Goal: Transaction & Acquisition: Purchase product/service

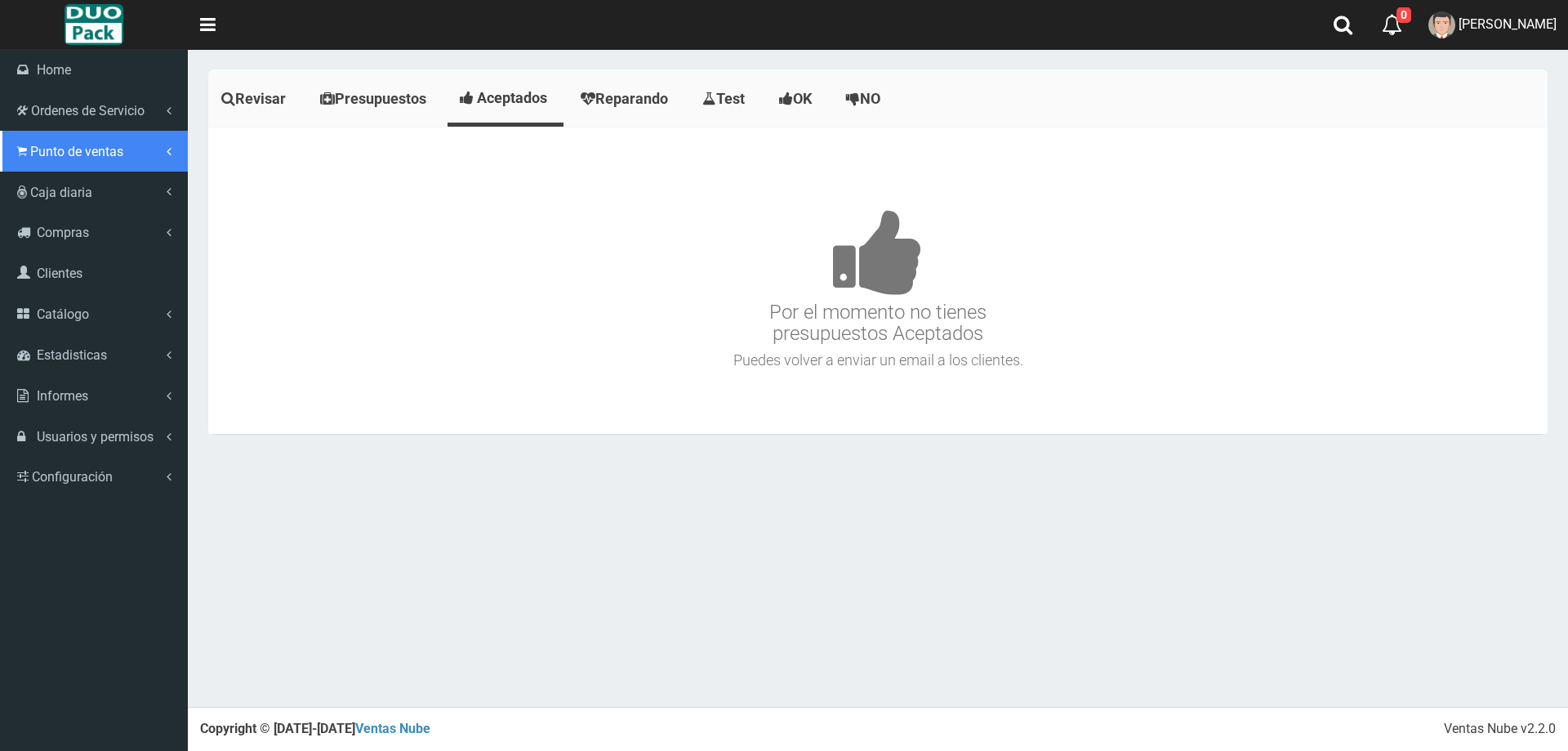
click at [82, 155] on span "Punto de ventas" at bounding box center [76, 152] width 93 height 16
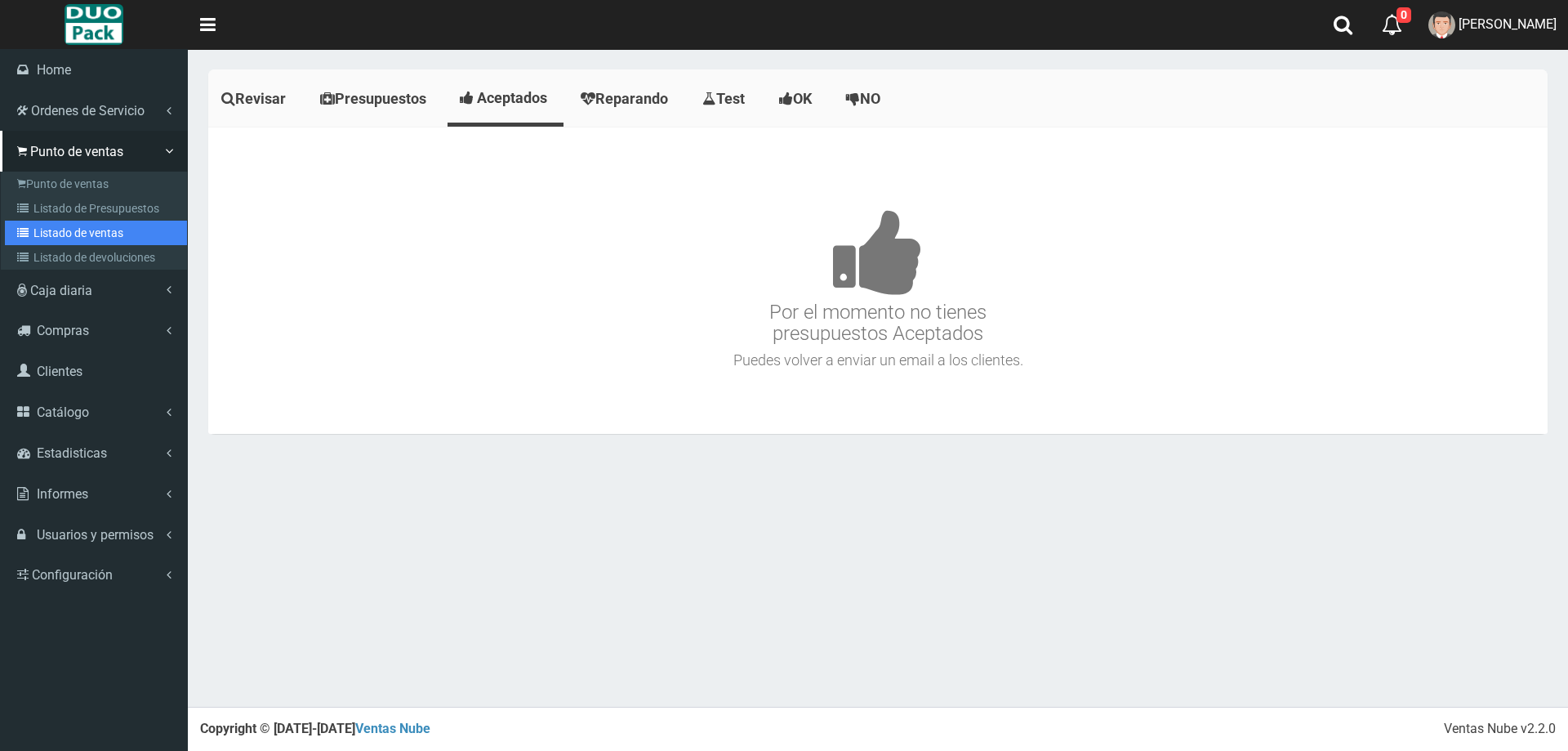
click at [108, 232] on link "Listado de ventas" at bounding box center [96, 233] width 182 height 25
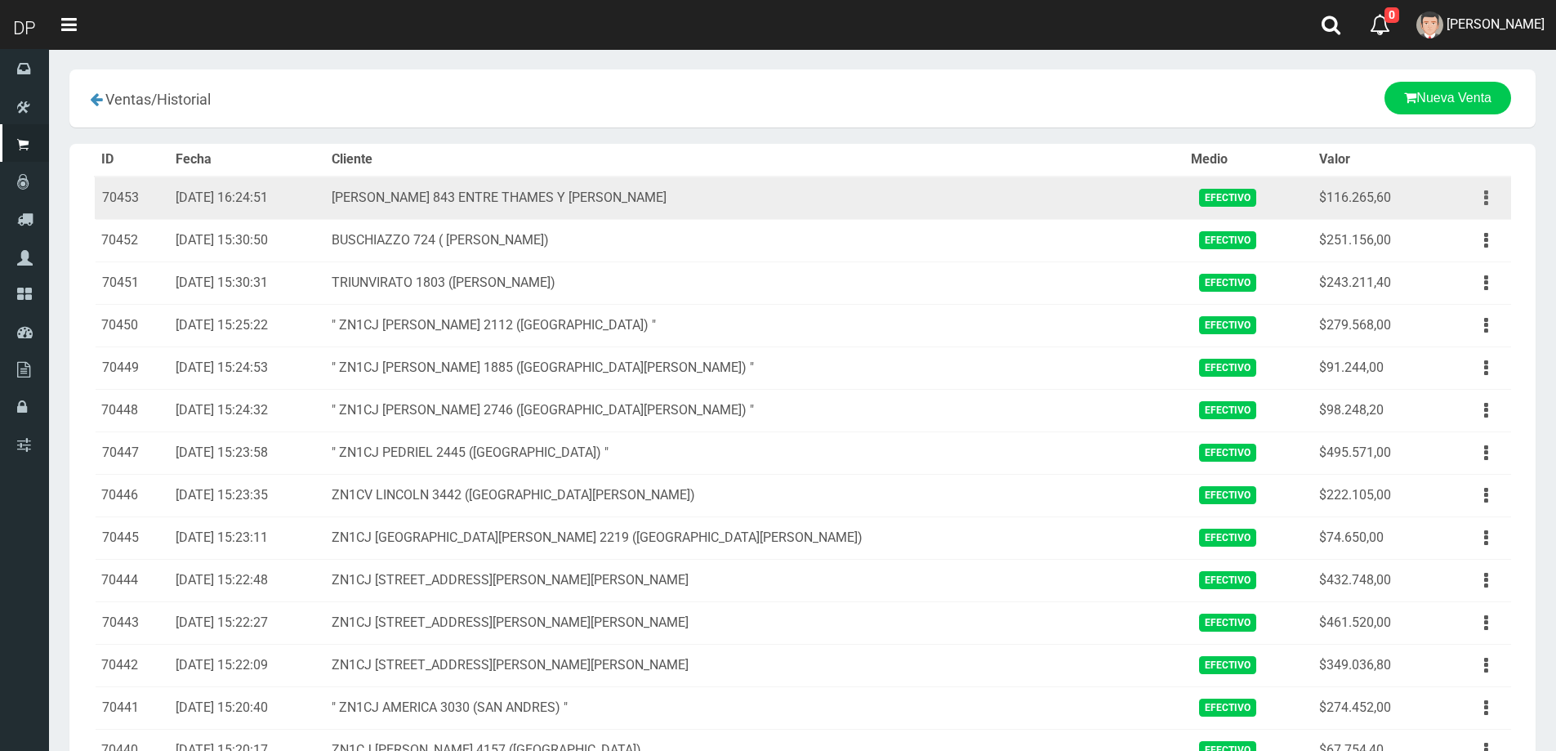
click at [1474, 197] on button "button" at bounding box center [1486, 198] width 37 height 29
click at [1448, 234] on link "Ver" at bounding box center [1439, 238] width 129 height 36
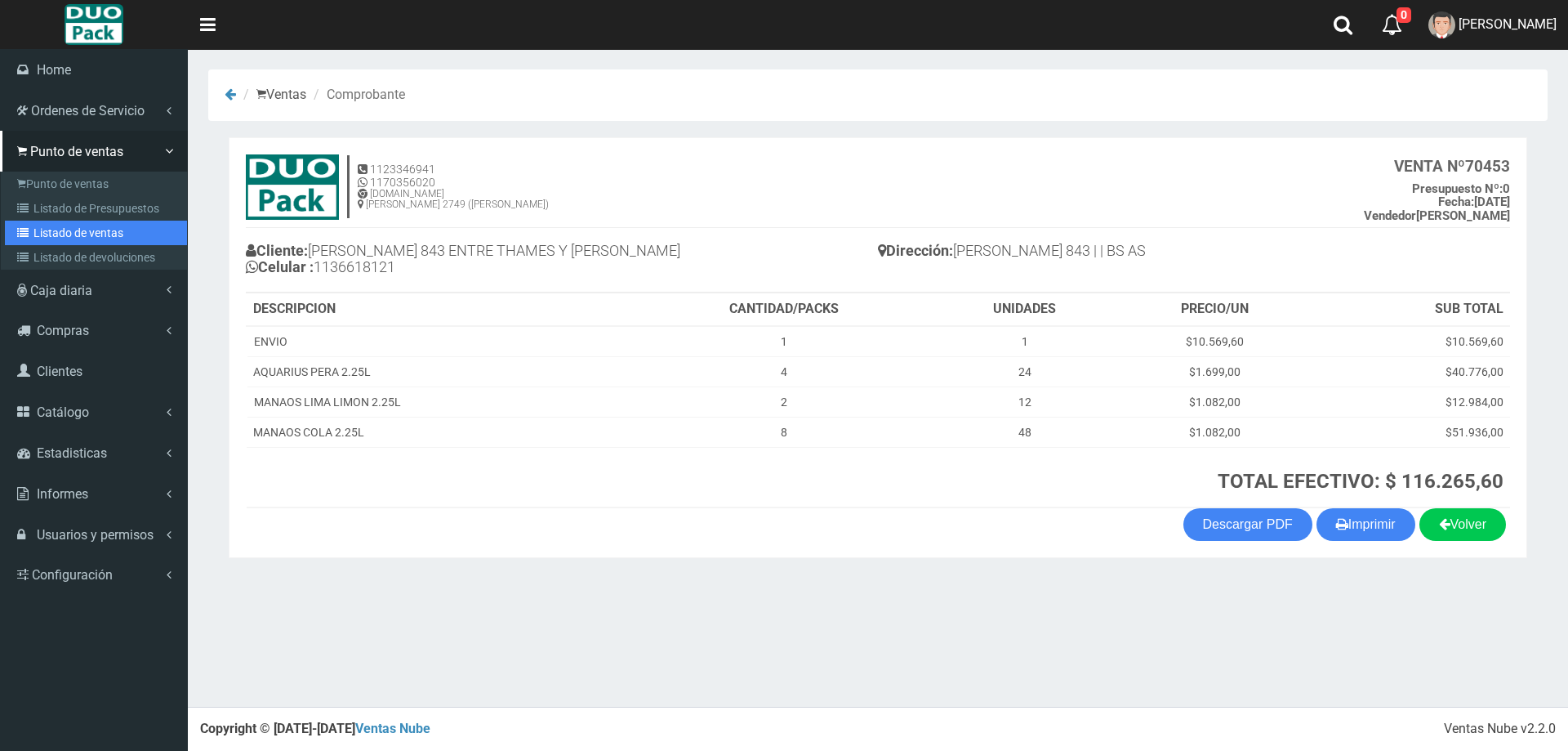
click at [114, 234] on link "Listado de ventas" at bounding box center [96, 233] width 182 height 25
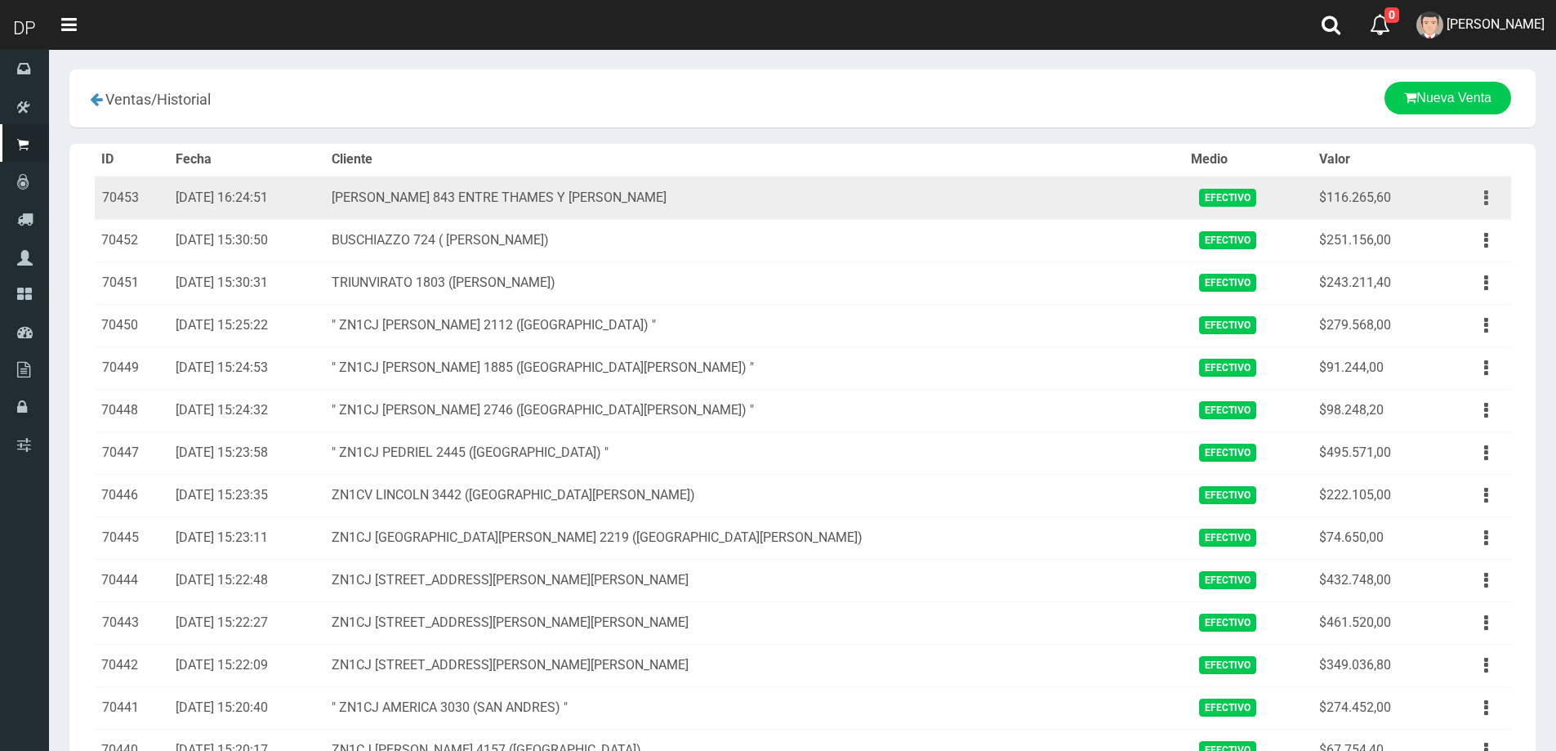
click at [1491, 198] on button "button" at bounding box center [1486, 198] width 37 height 29
click at [1456, 287] on link "Eliminar" at bounding box center [1439, 286] width 129 height 36
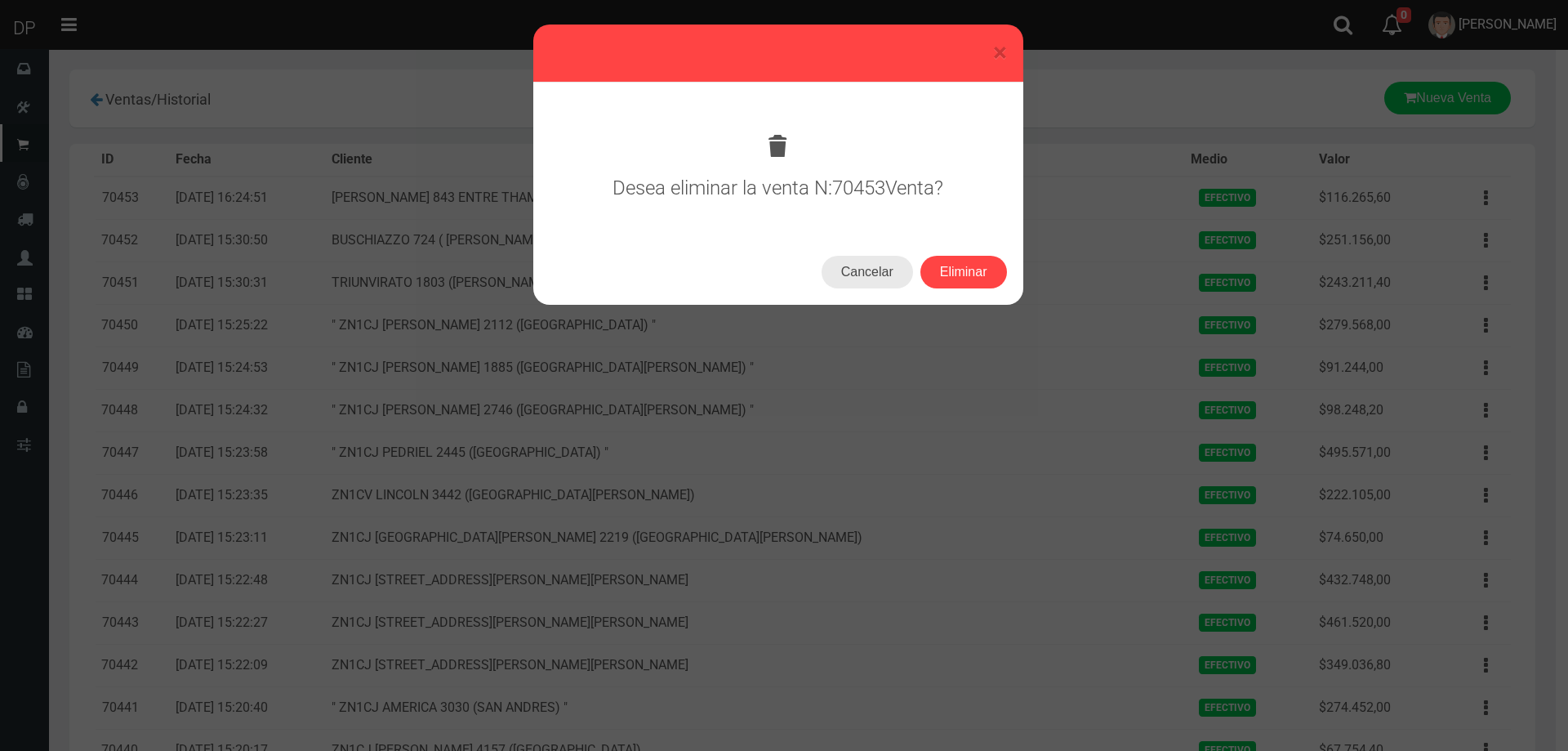
click at [865, 272] on button "Cancelar" at bounding box center [867, 272] width 91 height 33
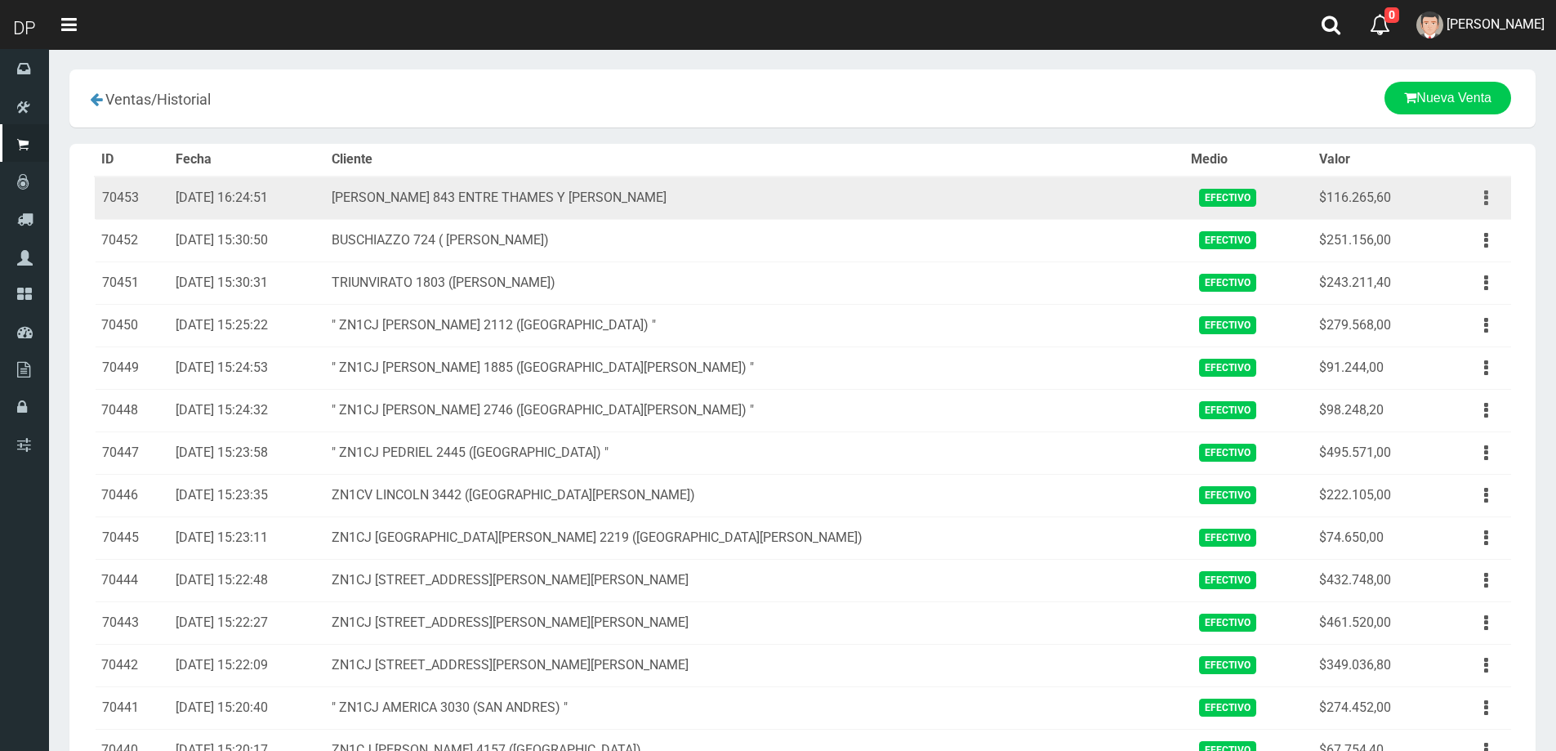
click at [1486, 197] on icon "button" at bounding box center [1486, 198] width 4 height 29
click at [1432, 292] on link "Eliminar" at bounding box center [1439, 286] width 129 height 36
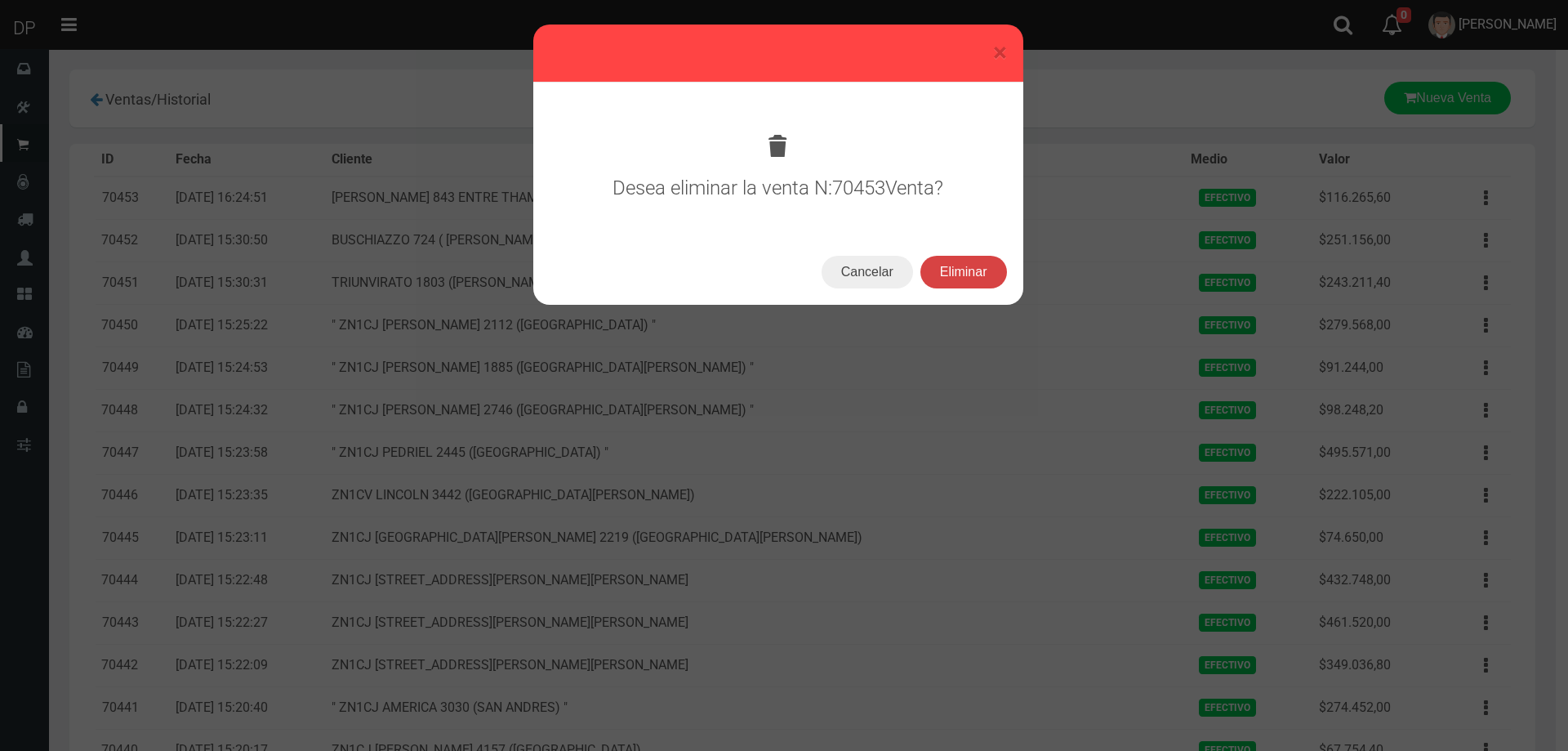
click at [981, 278] on button "Eliminar" at bounding box center [963, 272] width 87 height 33
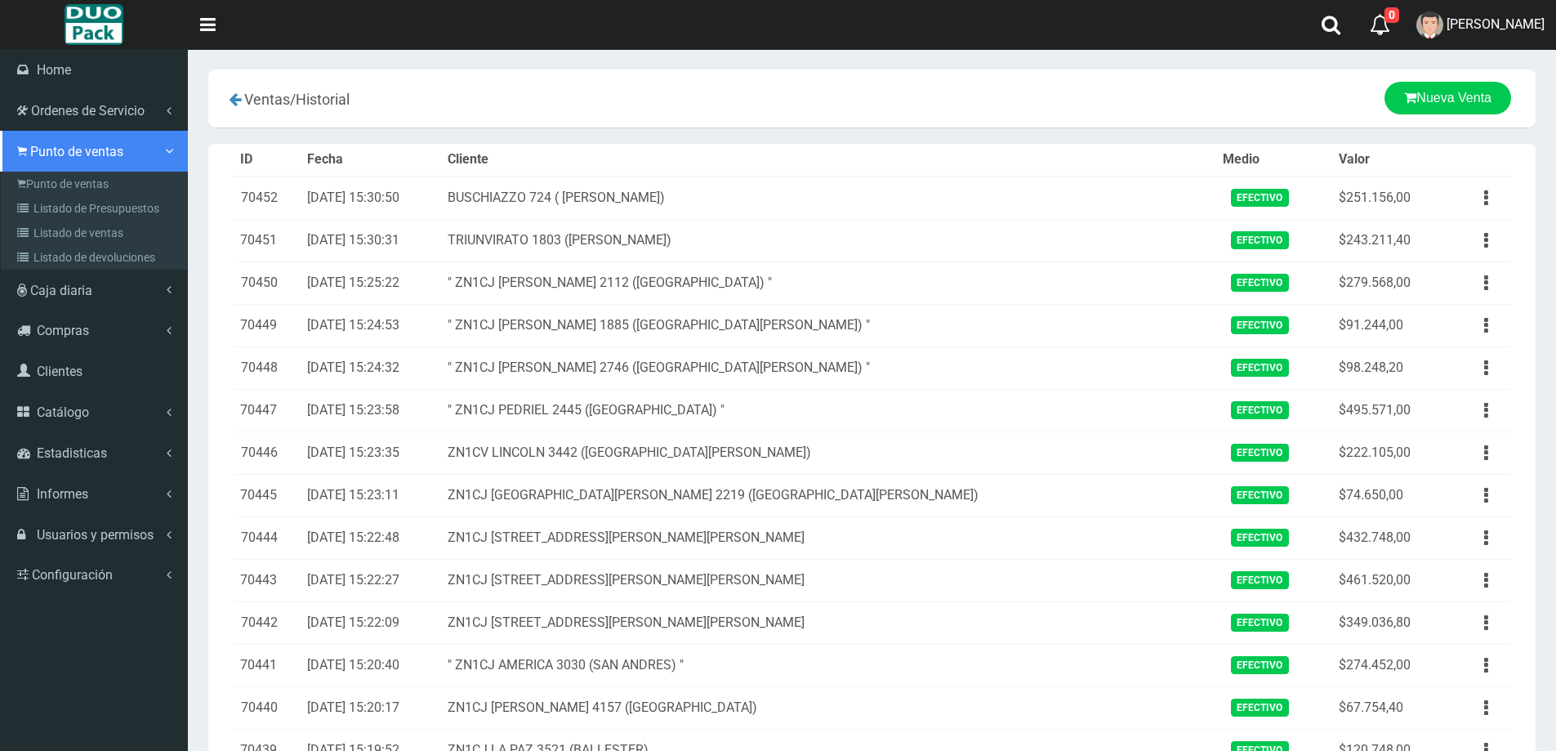
click at [50, 153] on span "Punto de ventas" at bounding box center [76, 152] width 93 height 16
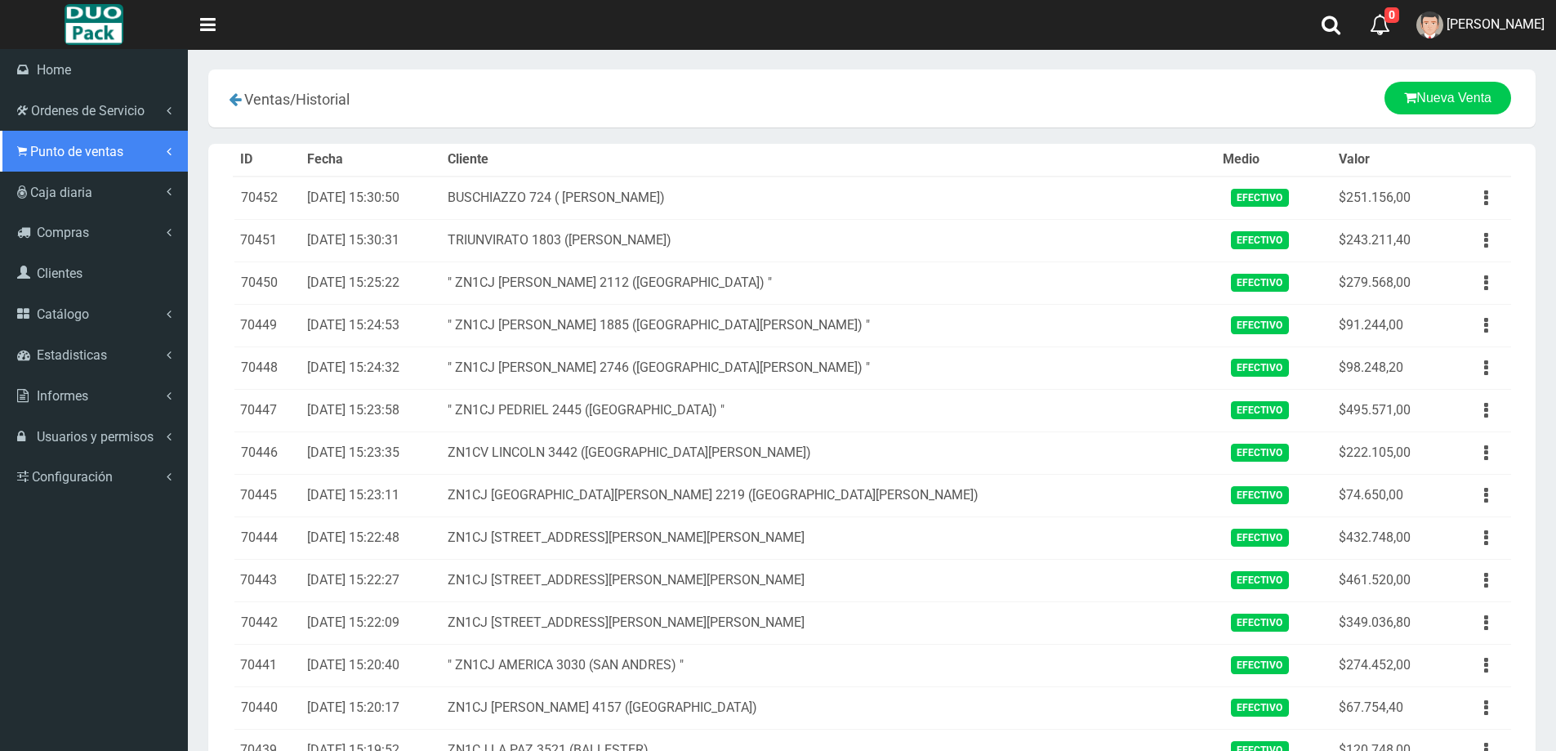
click at [91, 137] on link "Punto de ventas" at bounding box center [94, 151] width 188 height 41
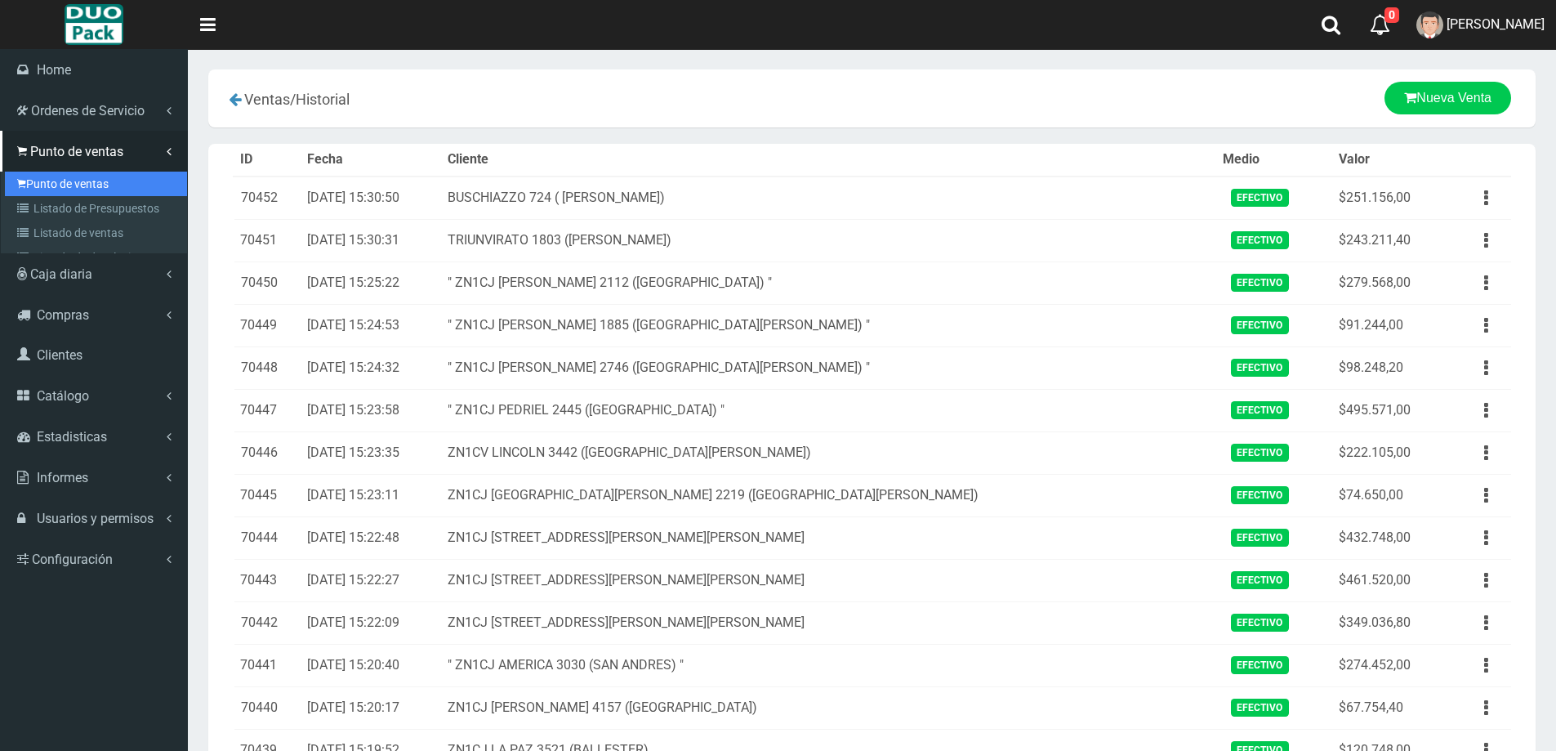
click at [78, 185] on link "Punto de ventas" at bounding box center [96, 184] width 182 height 25
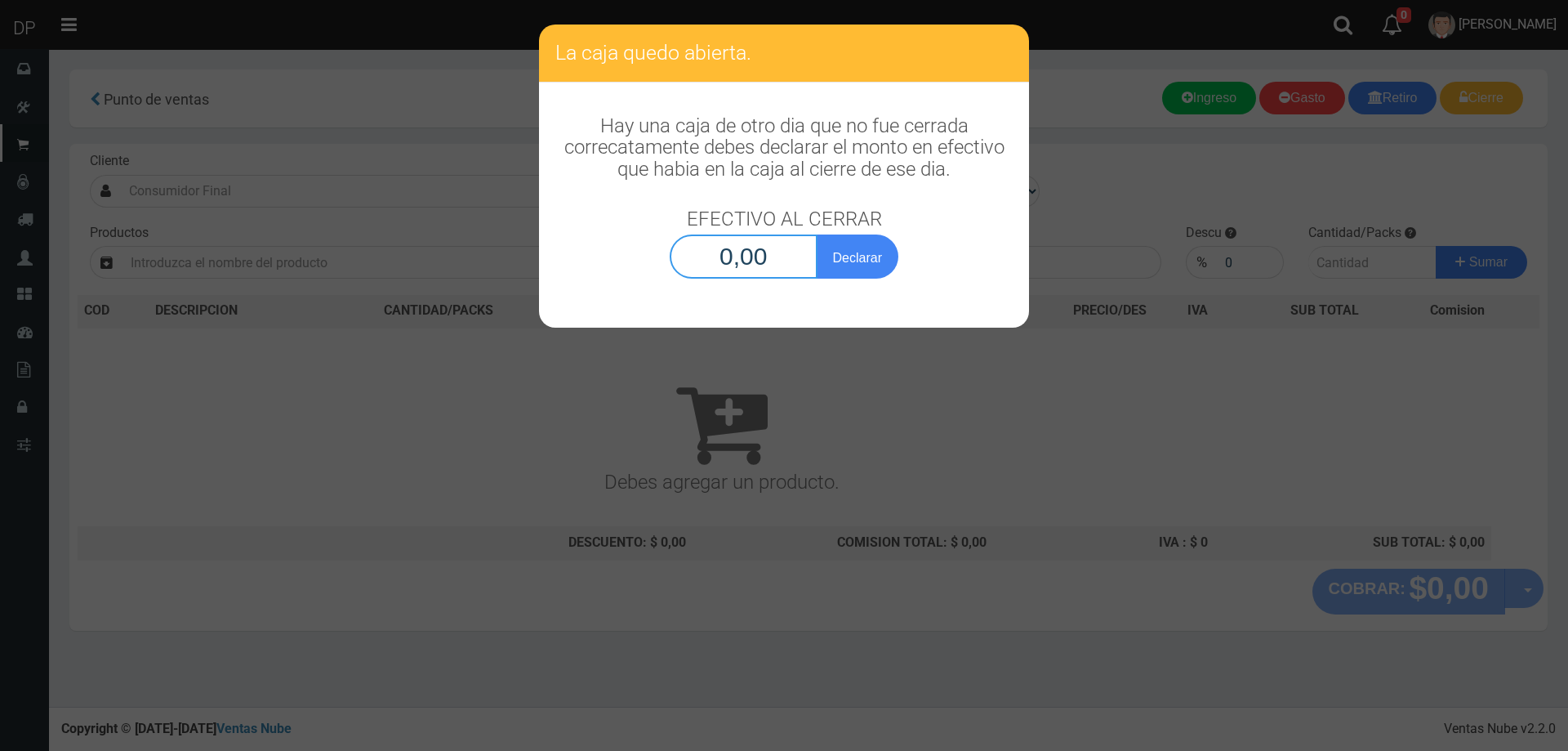
click at [753, 252] on input "0,00" at bounding box center [744, 256] width 148 height 44
type input "1,00"
click at [817, 234] on button "Declarar" at bounding box center [858, 256] width 82 height 44
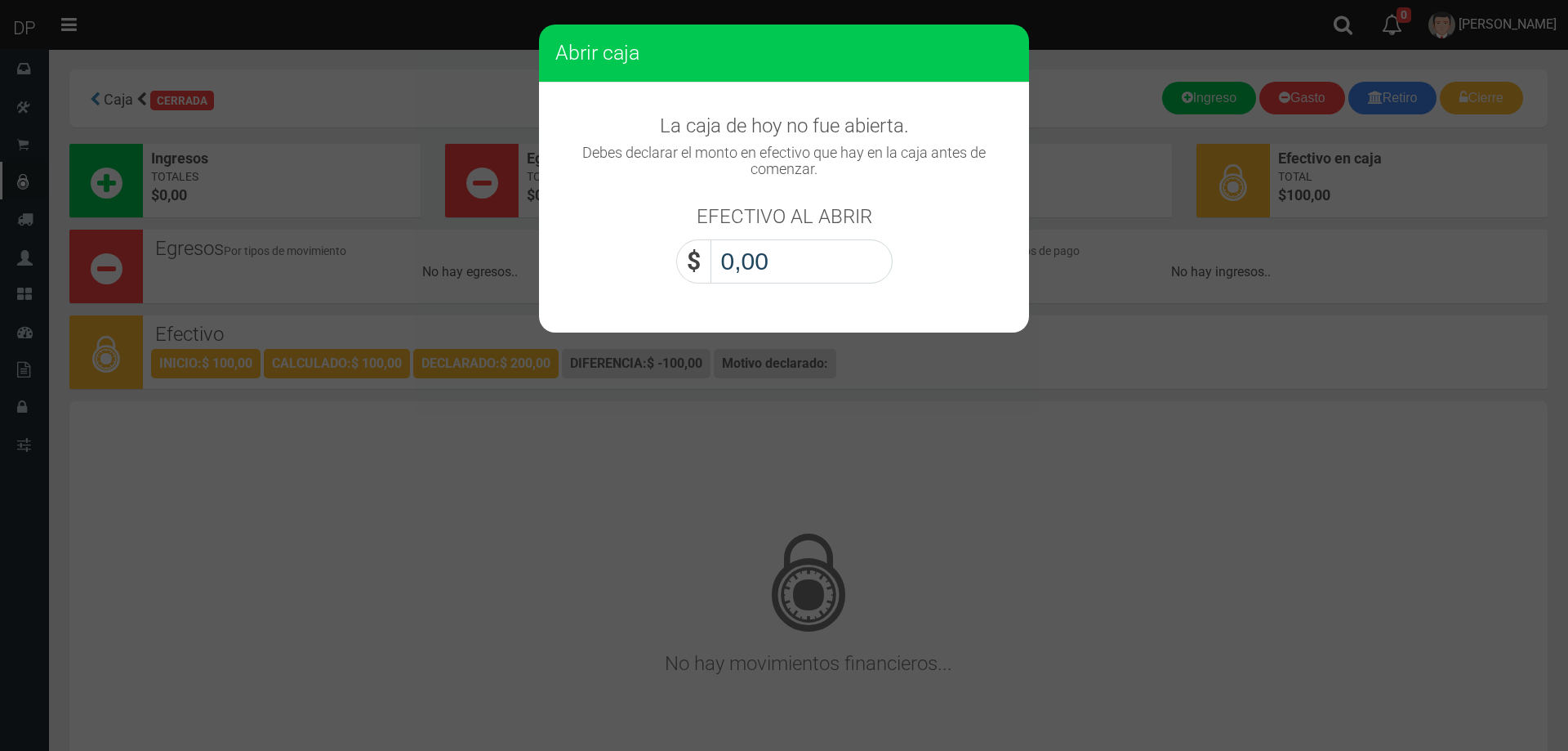
click at [771, 261] on input "0,00" at bounding box center [802, 261] width 182 height 44
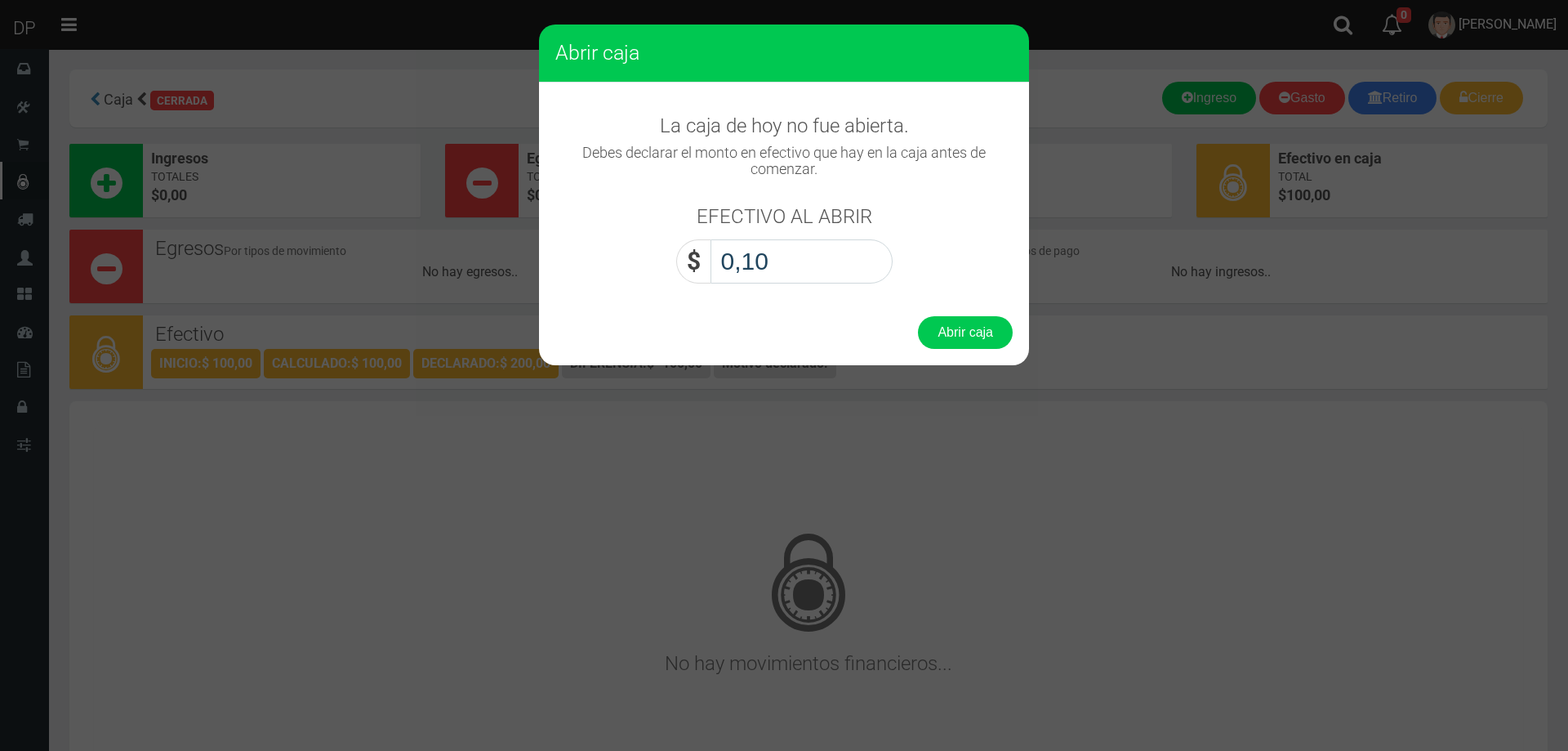
type input "1,00"
click at [918, 316] on button "Abrir caja" at bounding box center [965, 332] width 95 height 33
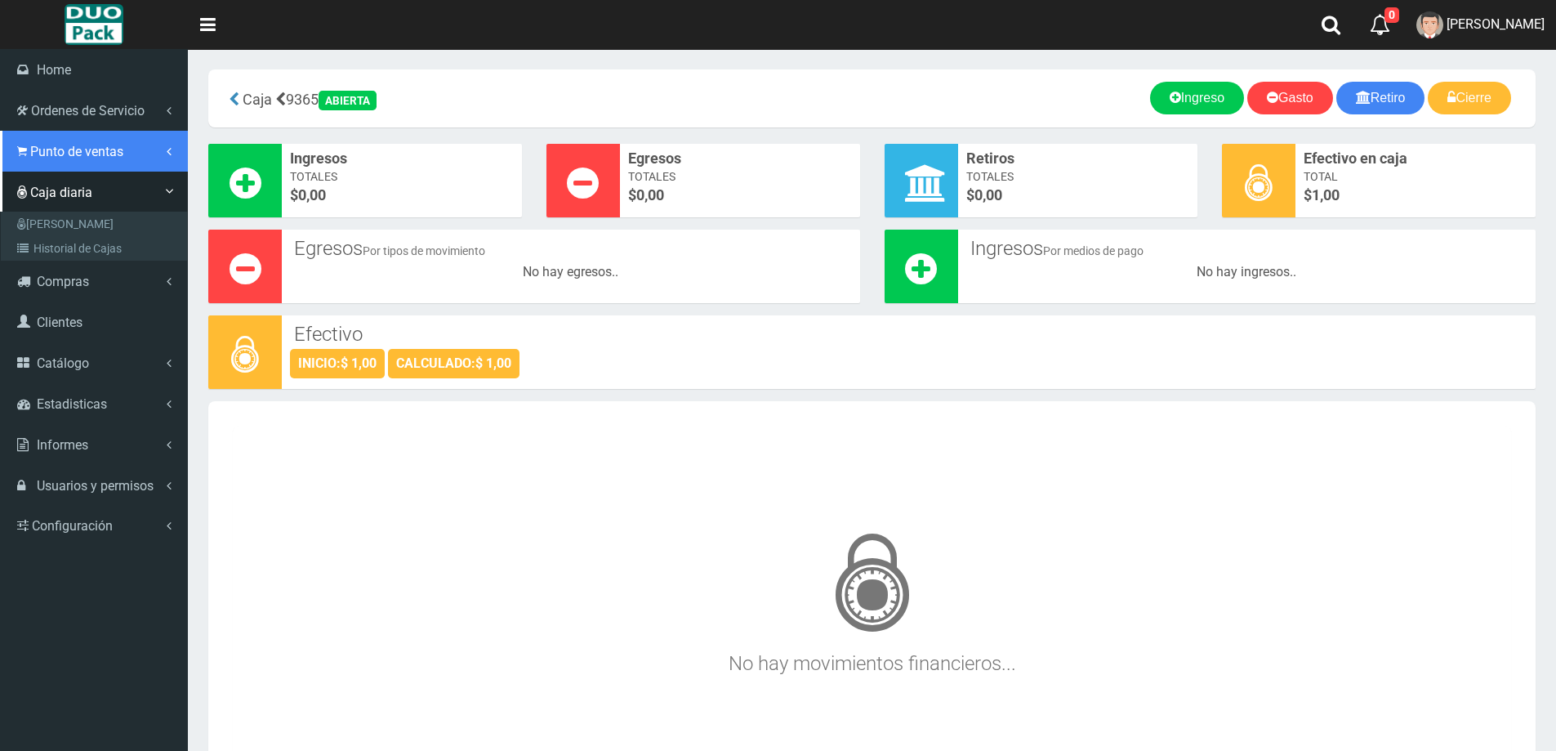
click at [58, 149] on span "Punto de ventas" at bounding box center [76, 152] width 93 height 16
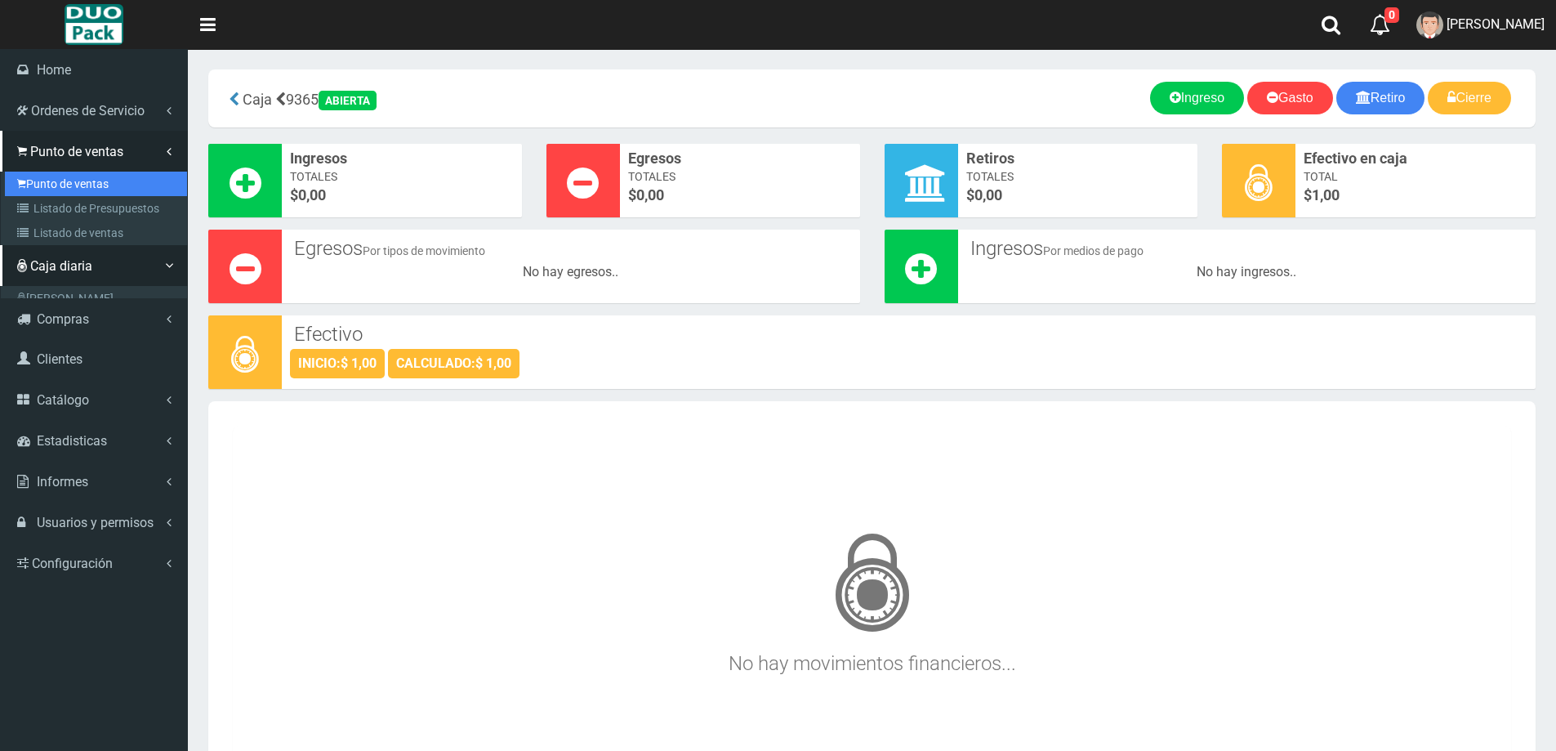
click at [68, 180] on link "Punto de ventas" at bounding box center [96, 184] width 182 height 25
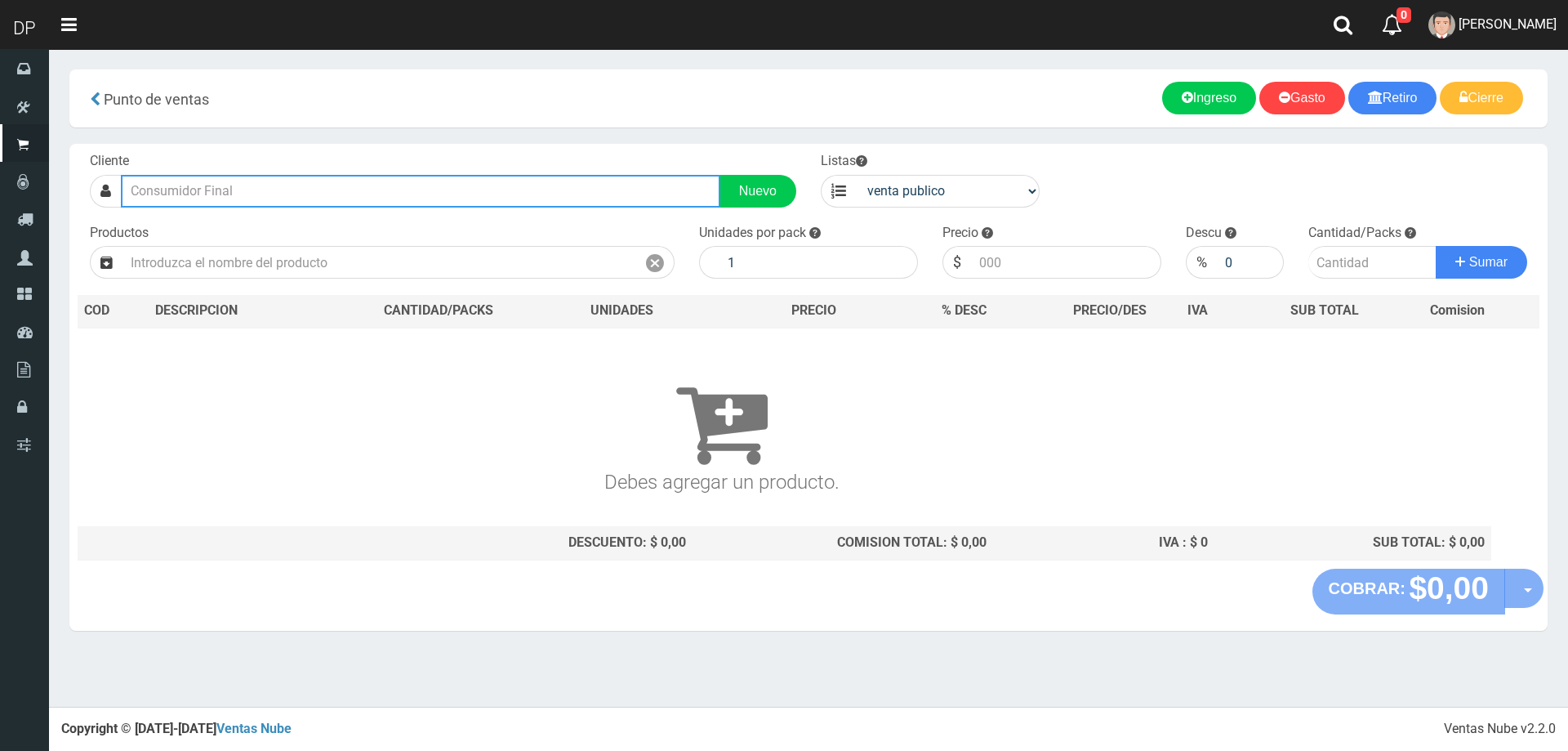
click at [200, 185] on input "text" at bounding box center [420, 191] width 599 height 33
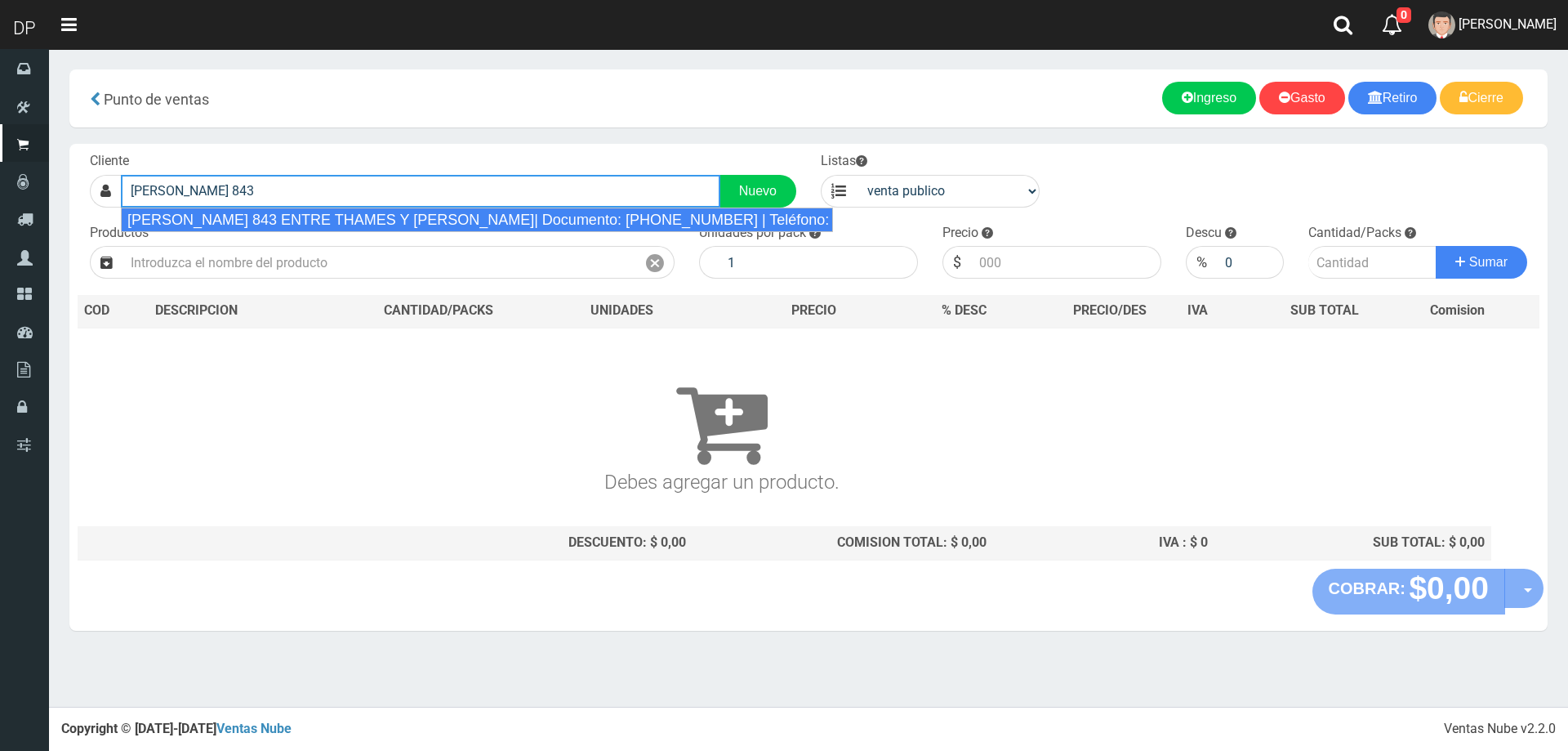
click at [300, 229] on div "[PERSON_NAME] 843 ENTRE THAMES Y [PERSON_NAME]| Documento: [PHONE_NUMBER] | Tel…" at bounding box center [477, 219] width 712 height 25
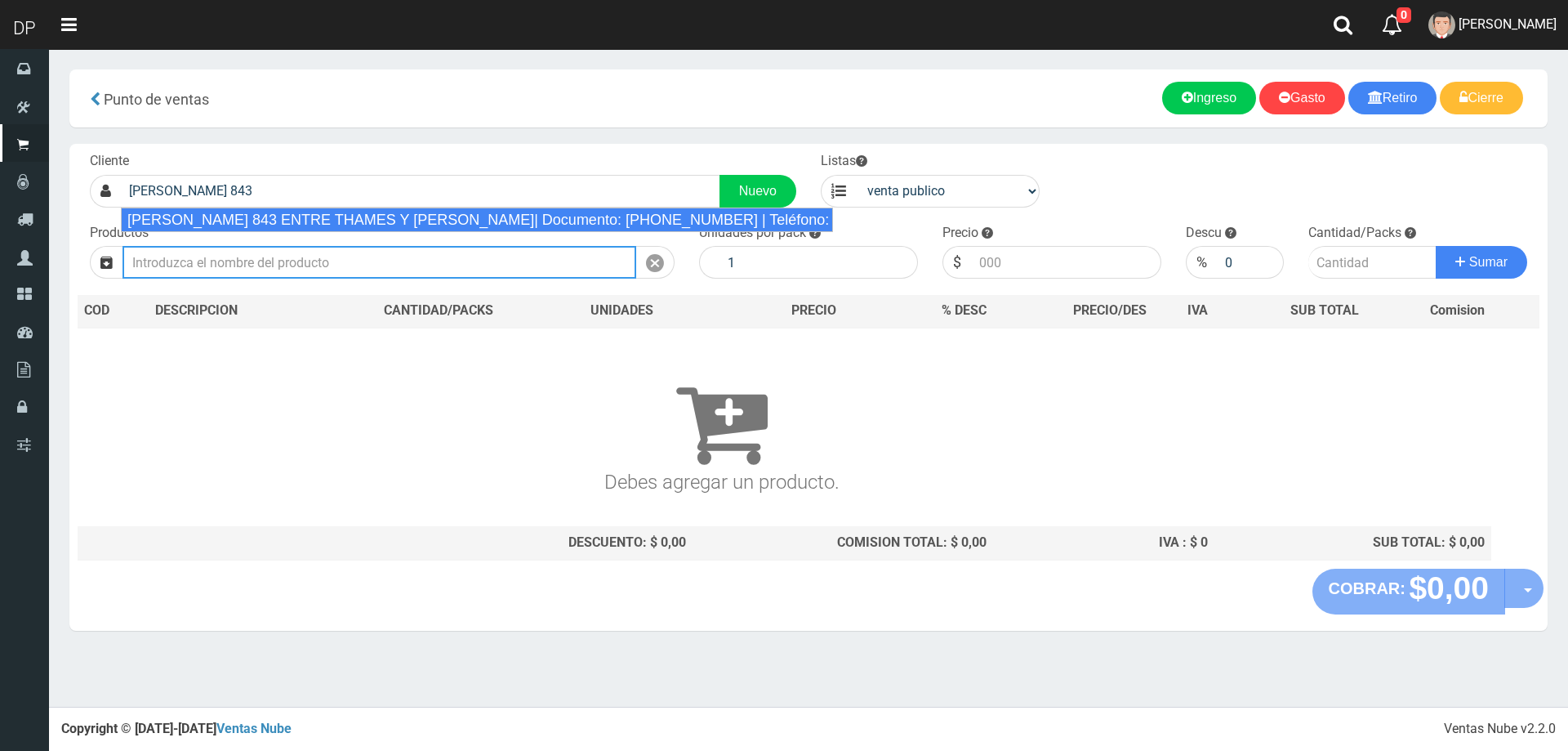
type input "[PERSON_NAME] 843 ENTRE THAMES Y [PERSON_NAME]| Documento: [PHONE_NUMBER] | Tel…"
select select "3"
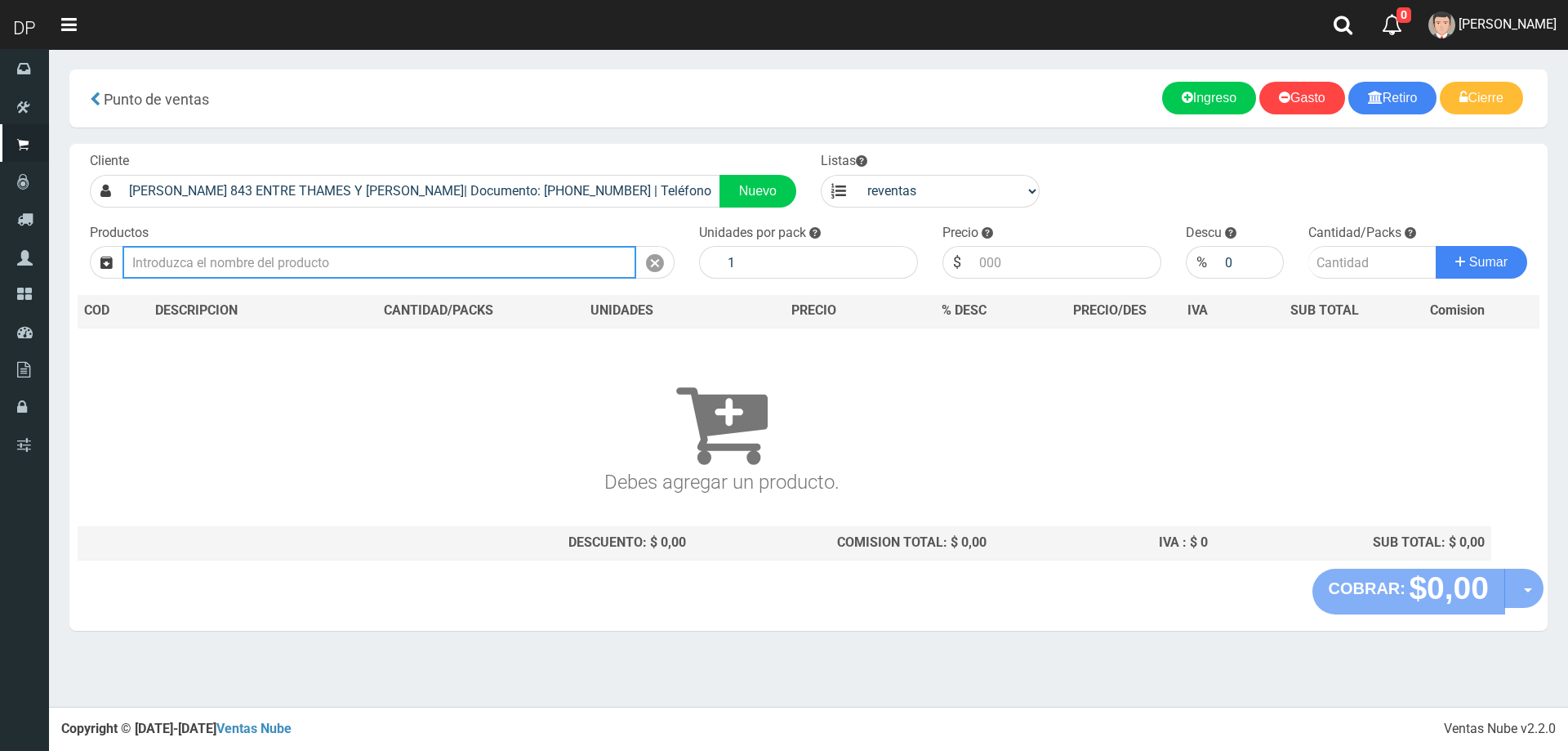
click at [337, 263] on input "text" at bounding box center [380, 262] width 514 height 33
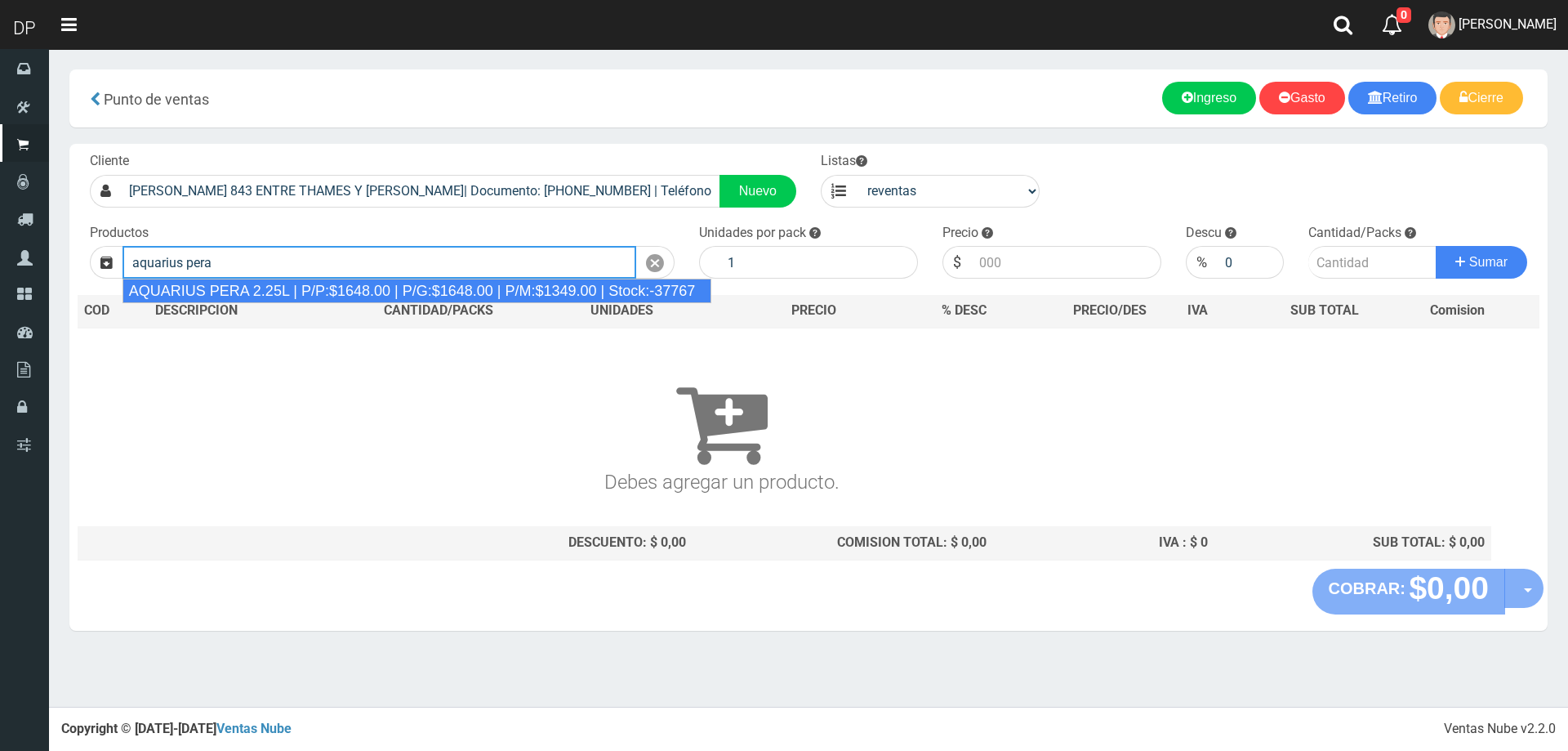
click at [324, 298] on div "AQUARIUS PERA 2.25L | P/P:$1648.00 | P/G:$1648.00 | P/M:$1349.00 | Stock:-37767" at bounding box center [418, 290] width 590 height 25
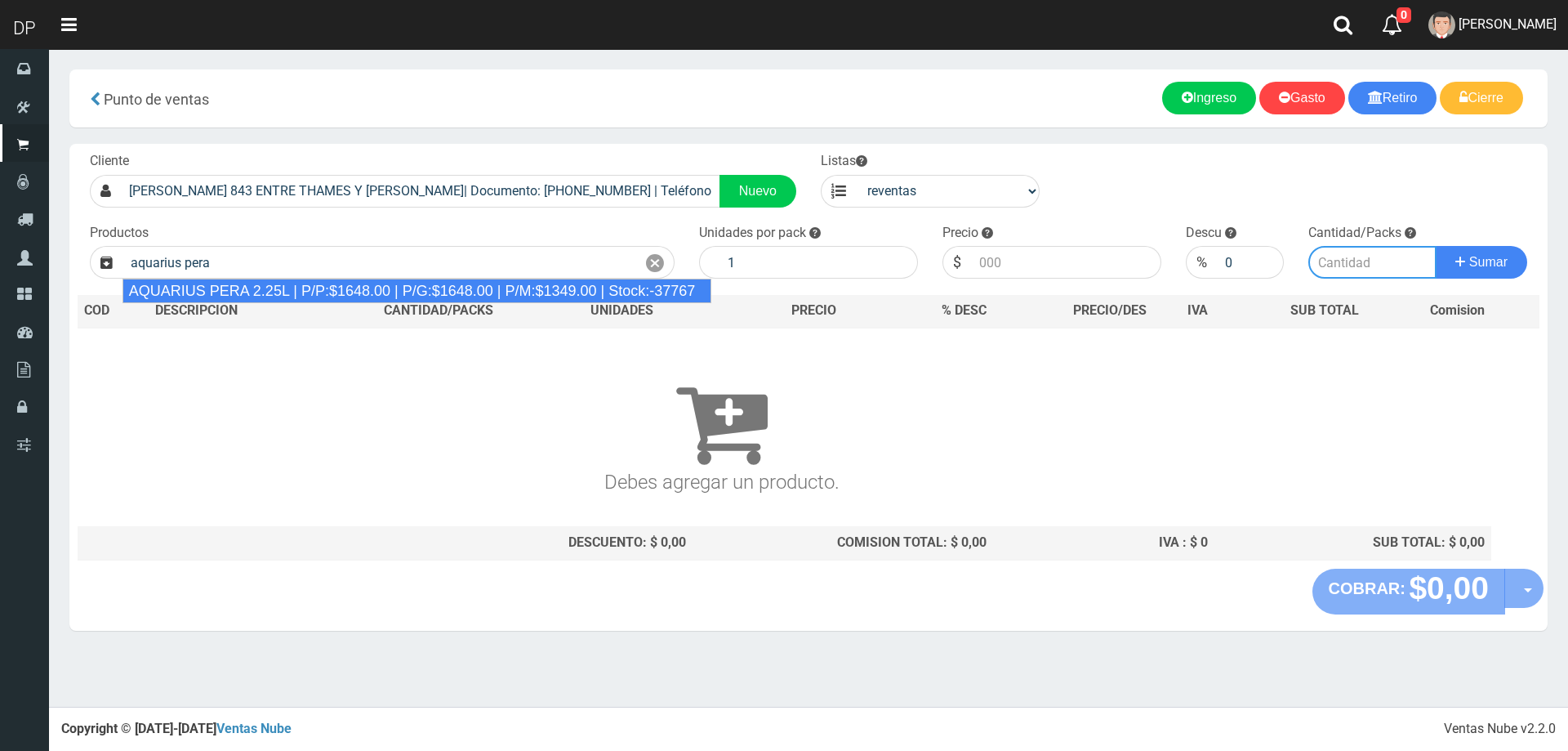
type input "AQUARIUS PERA 2.25L | P/P:$1648.00 | P/G:$1648.00 | P/M:$1349.00 | Stock:-37767"
type input "6"
type input "1349.00"
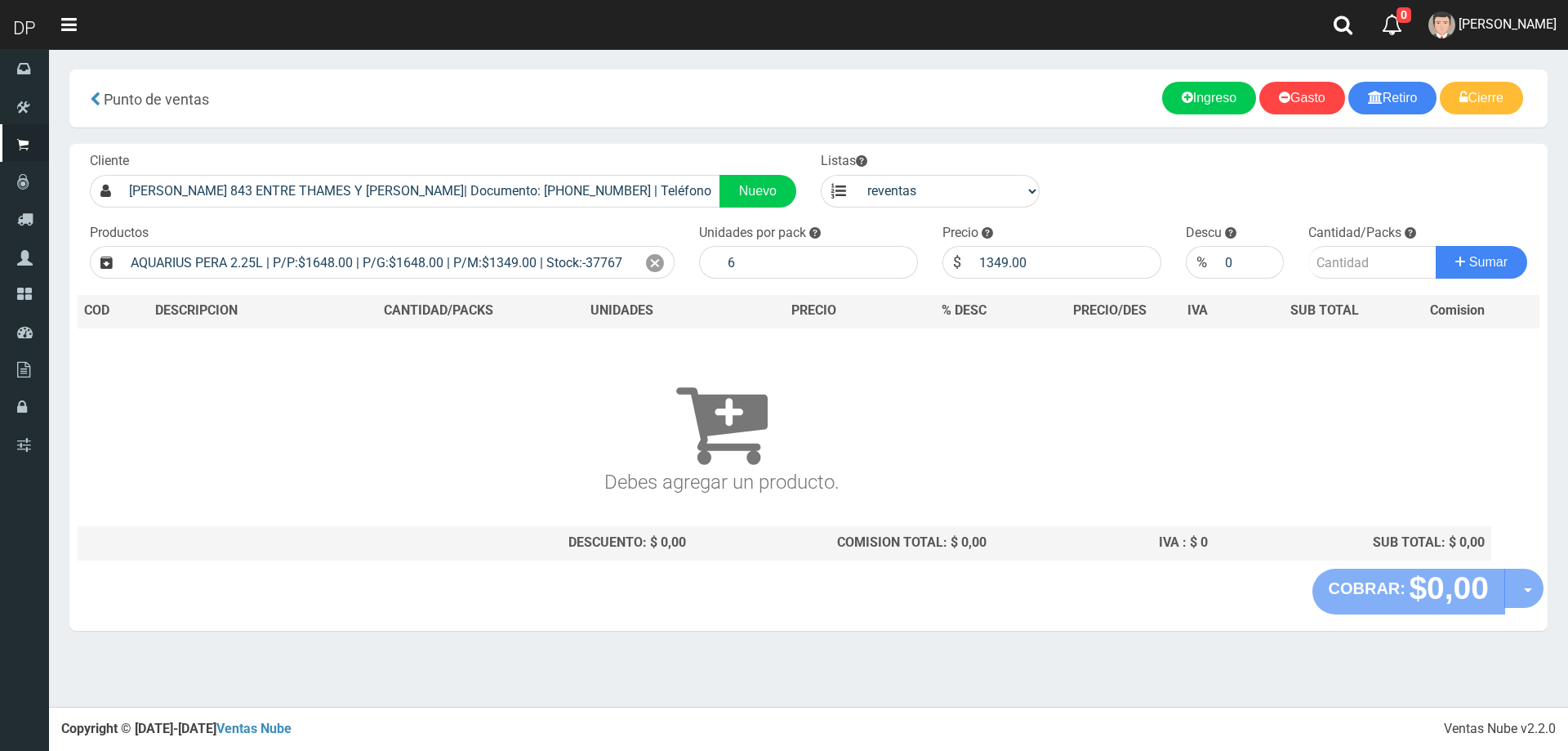
click at [915, 212] on div "Cliente MARTIN RODRIGUEZ 843 ENTRE THAMES Y MAZZA| Documento: 21251456456453221…" at bounding box center [808, 356] width 1478 height 425
drag, startPoint x: 928, startPoint y: 190, endPoint x: 928, endPoint y: 202, distance: 11.4
click at [928, 190] on select "venta publico Sup chinos reventas" at bounding box center [948, 191] width 184 height 33
click at [856, 175] on select "venta publico Sup chinos reventas" at bounding box center [948, 191] width 184 height 33
click at [649, 267] on icon at bounding box center [655, 264] width 18 height 24
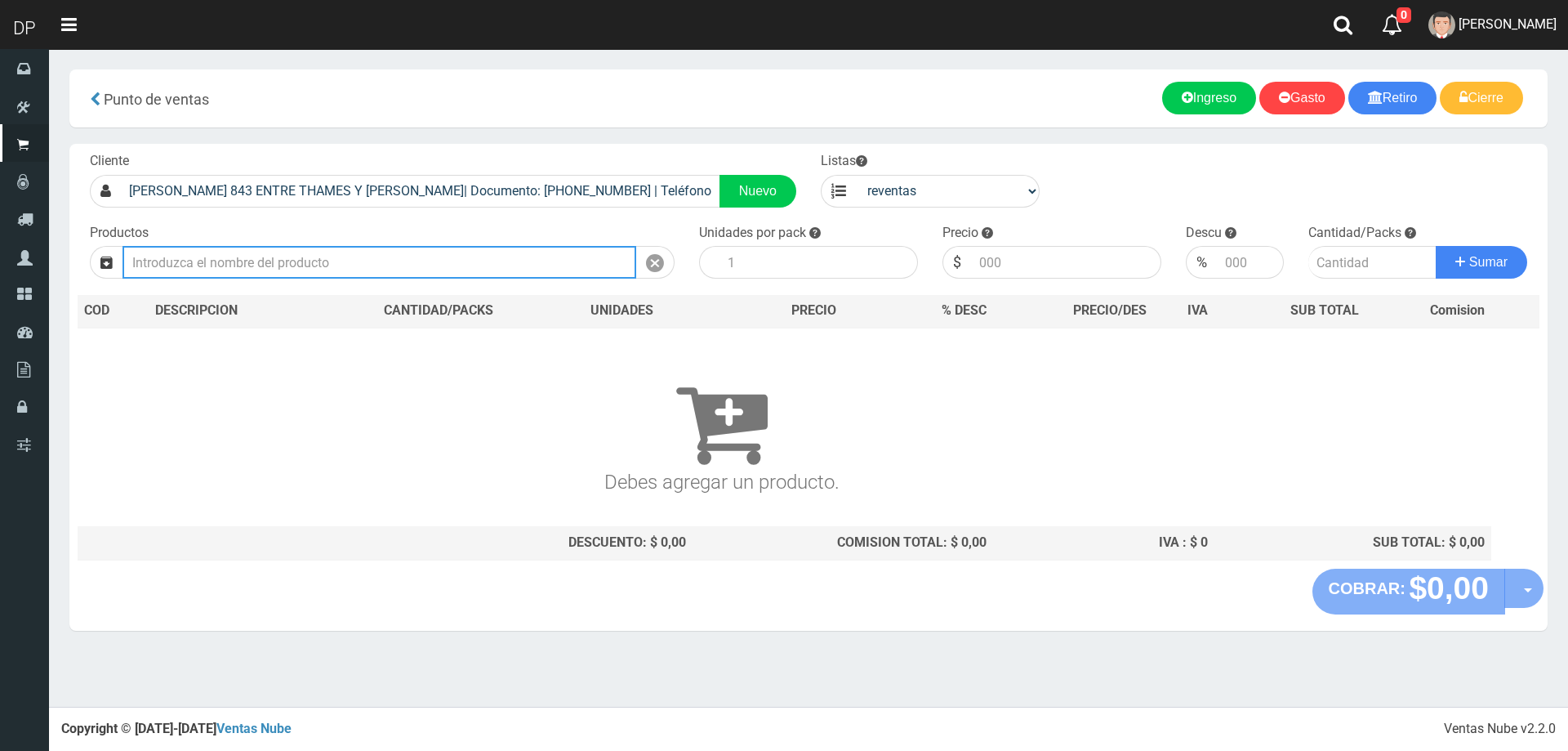
click at [563, 271] on input "text" at bounding box center [380, 262] width 514 height 33
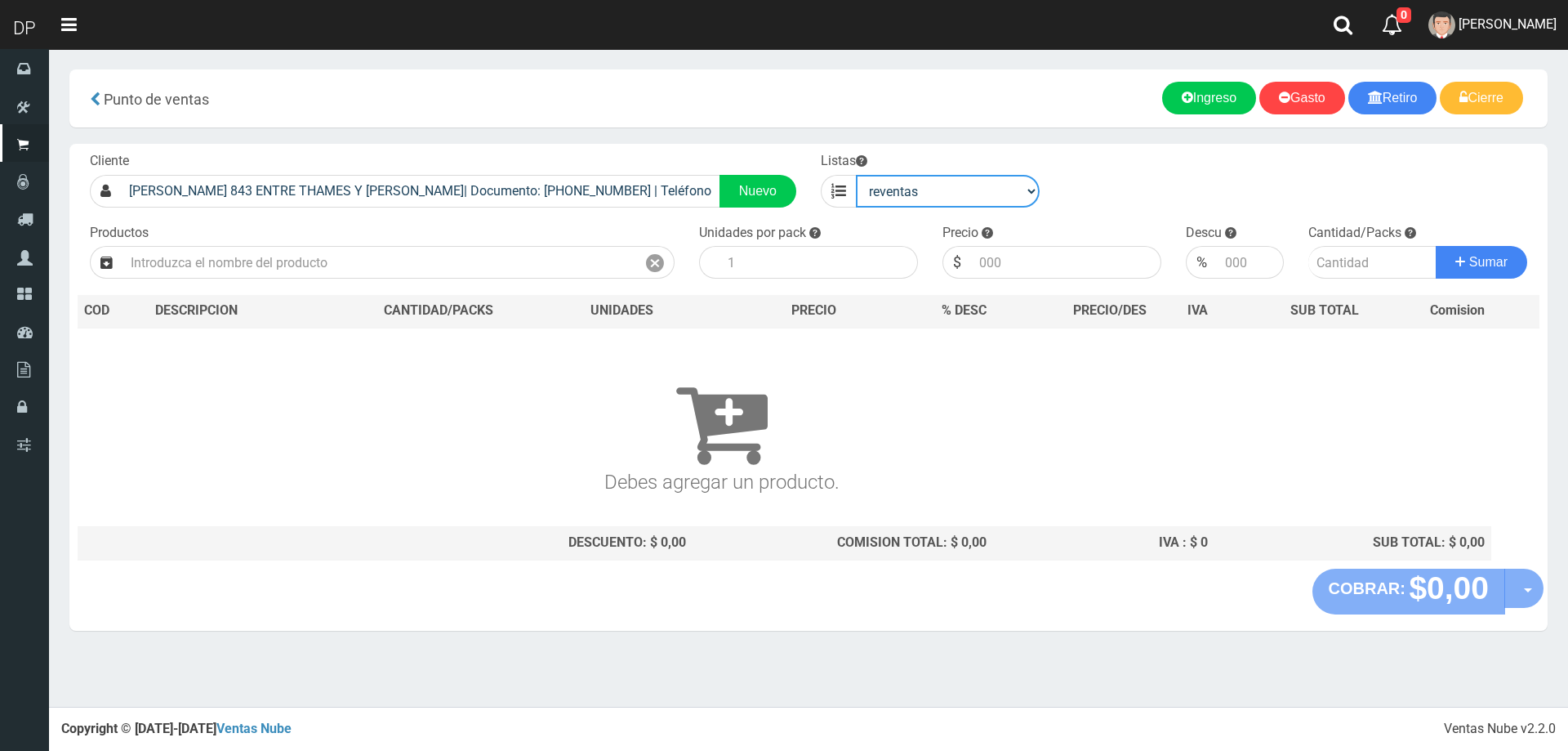
click at [927, 191] on select "venta publico Sup chinos reventas" at bounding box center [948, 191] width 184 height 33
click at [856, 175] on select "venta publico Sup chinos reventas" at bounding box center [948, 191] width 184 height 33
click at [429, 240] on div "Productos" at bounding box center [382, 252] width 609 height 56
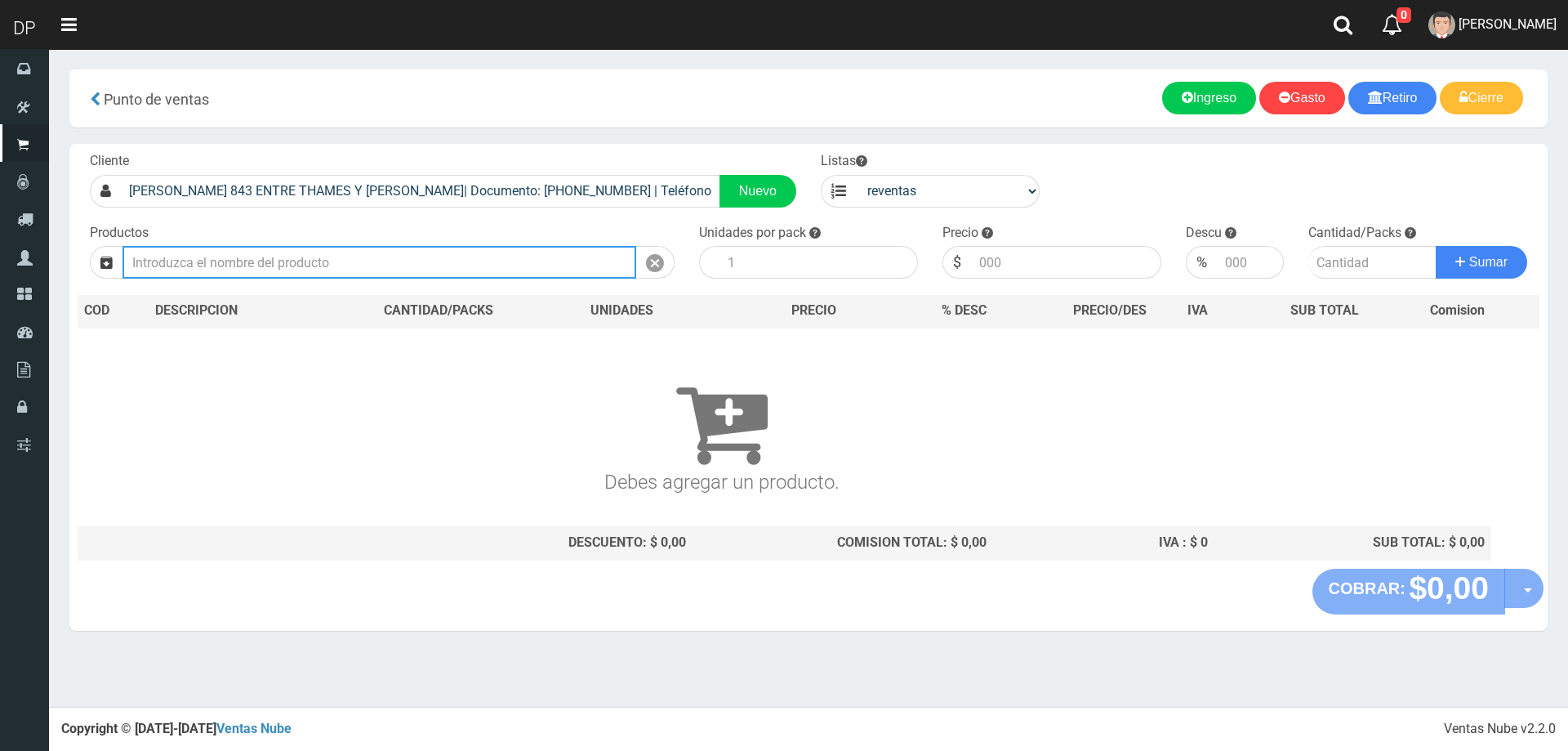
click at [429, 265] on input "text" at bounding box center [380, 262] width 514 height 33
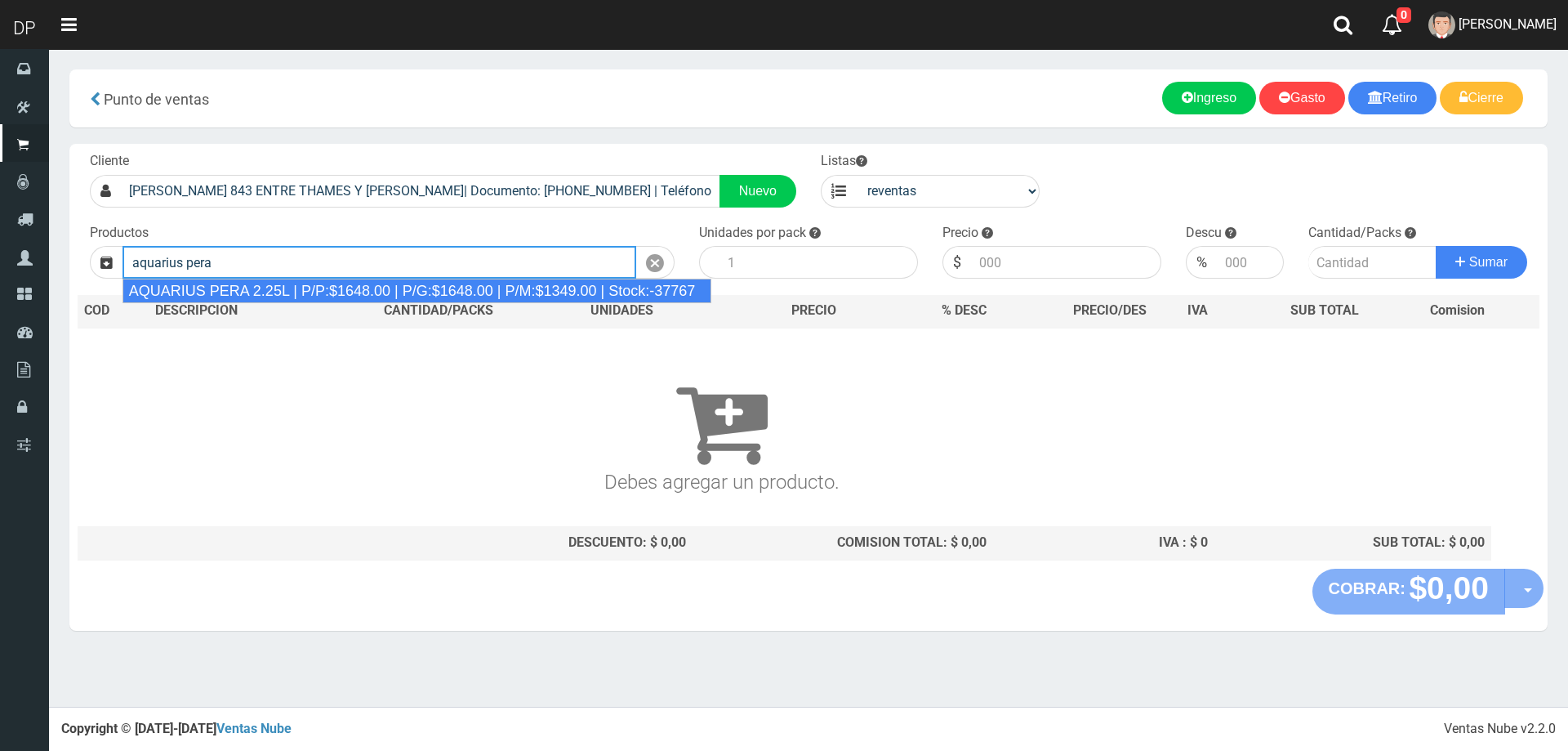
click at [407, 292] on div "AQUARIUS PERA 2.25L | P/P:$1648.00 | P/G:$1648.00 | P/M:$1349.00 | Stock:-37767" at bounding box center [418, 290] width 590 height 25
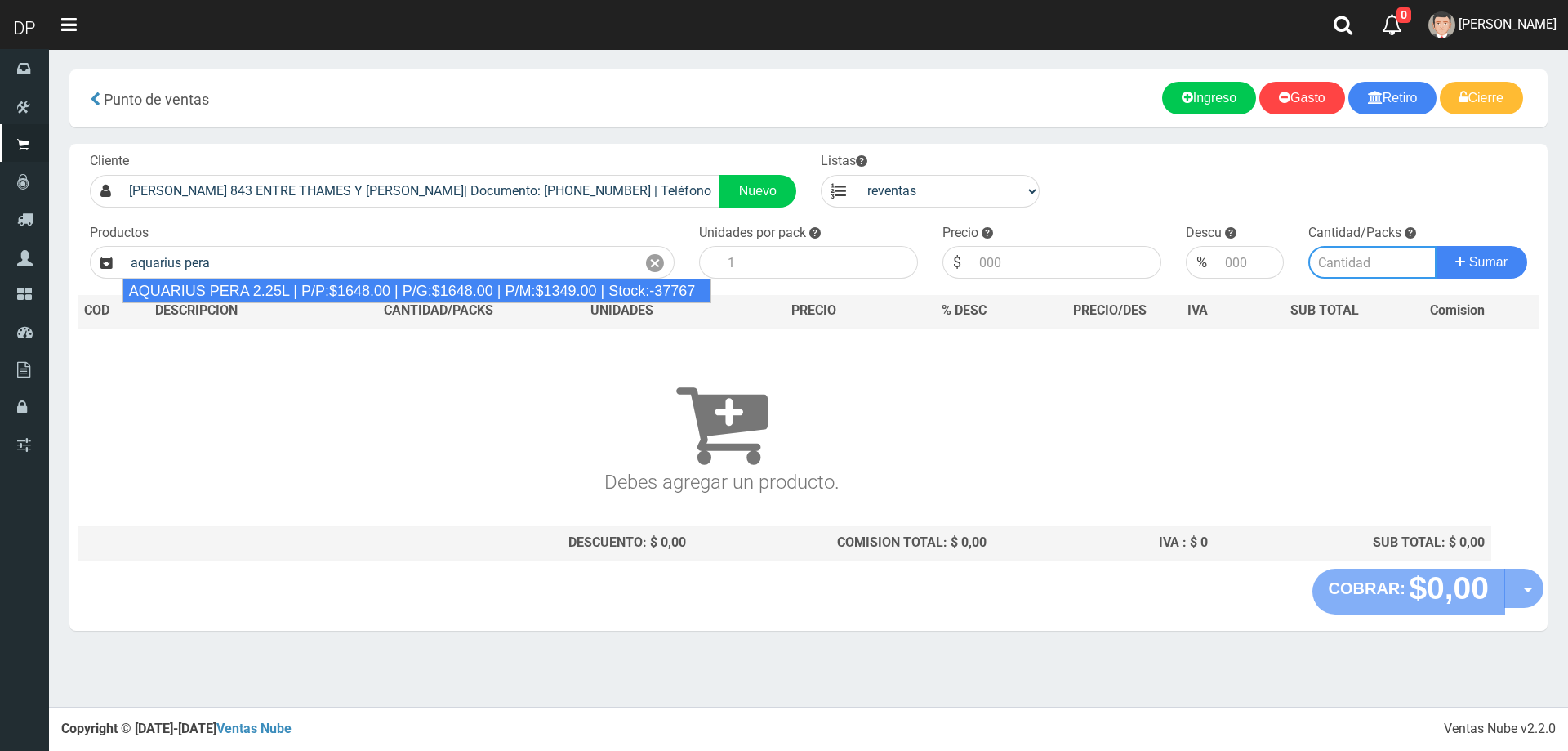
type input "AQUARIUS PERA 2.25L | P/P:$1648.00 | P/G:$1648.00 | P/M:$1349.00 | Stock:-37767"
type input "6"
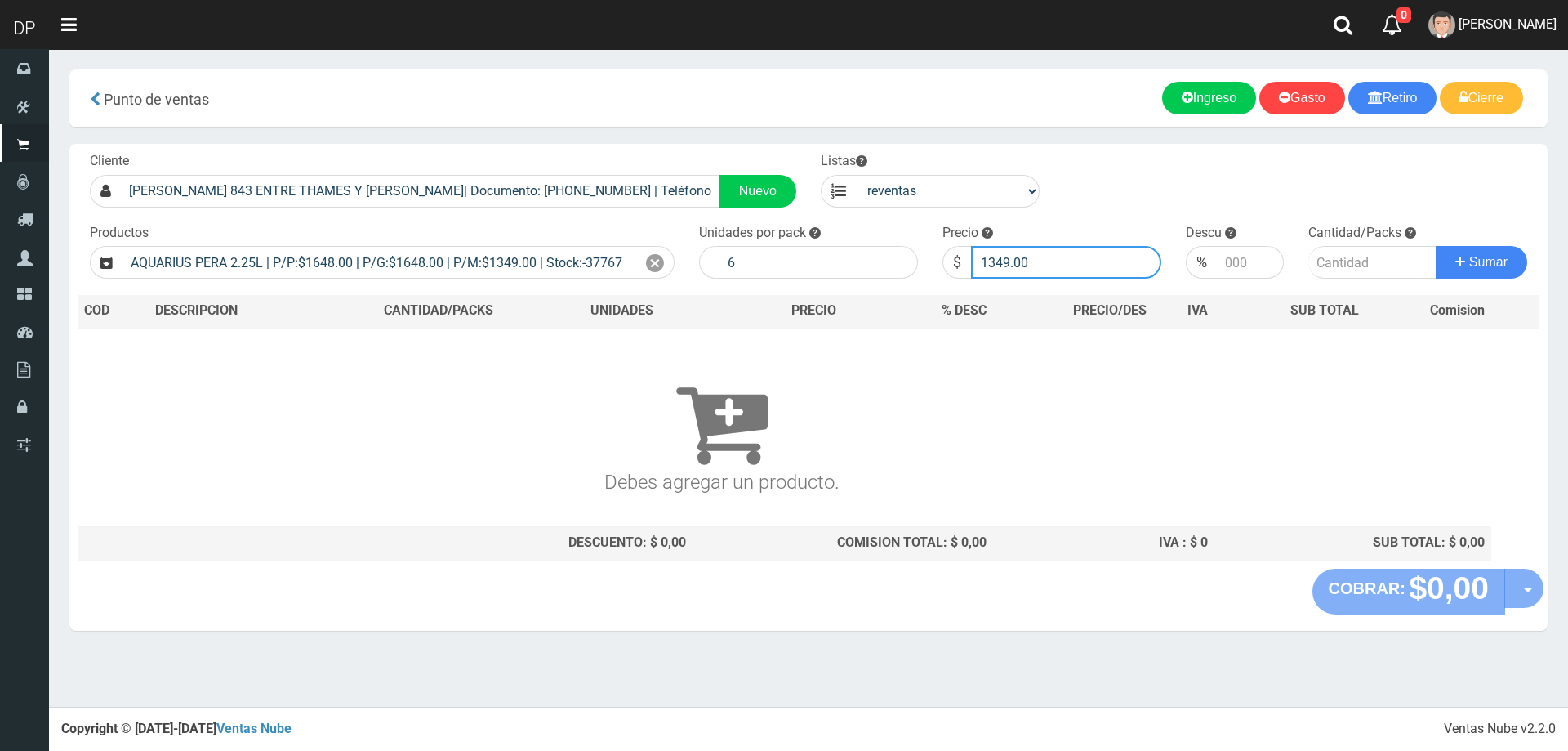
click at [1017, 254] on input "1349.00" at bounding box center [1066, 262] width 190 height 33
type input "1699"
type input "1699.00"
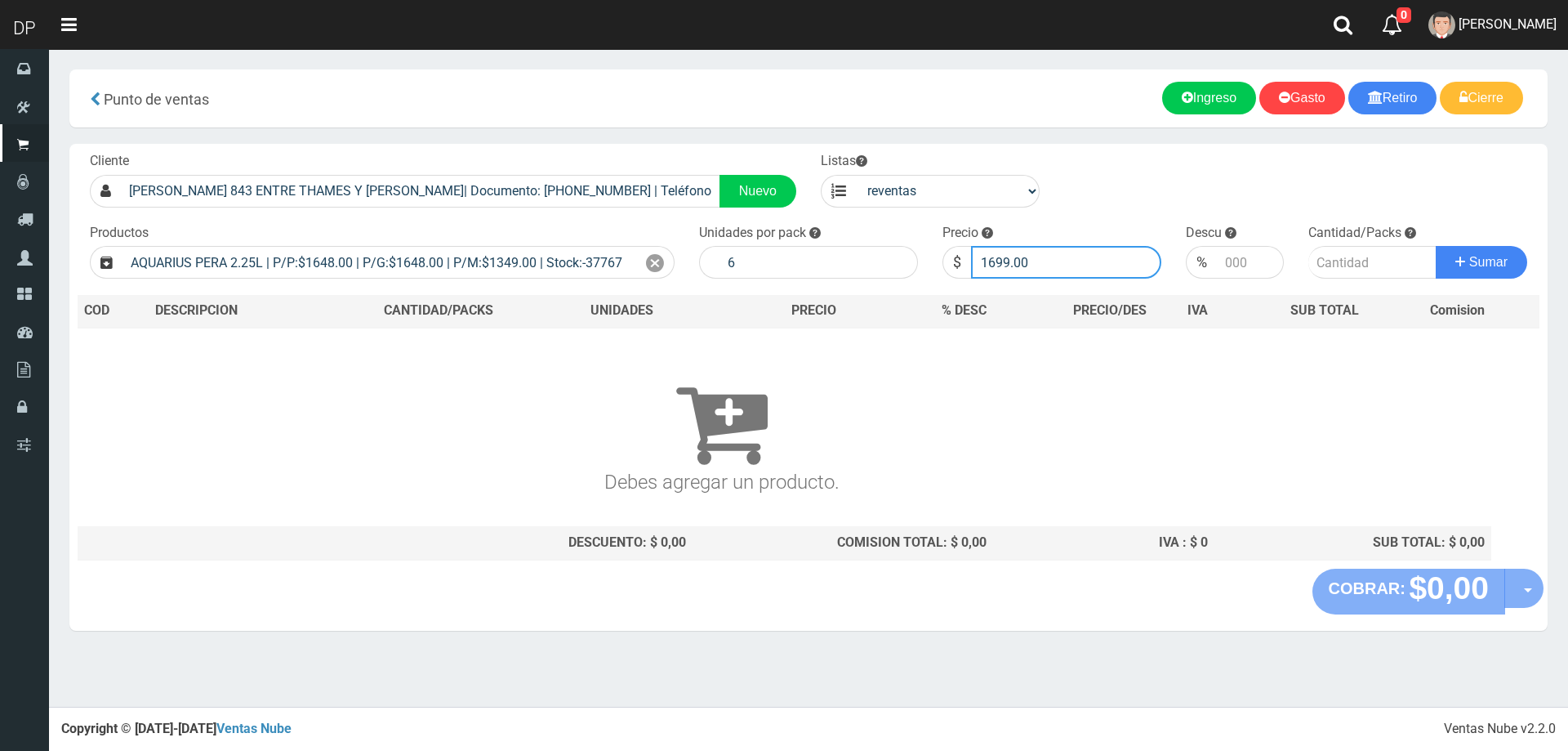
click at [1436, 246] on button "Sumar" at bounding box center [1481, 262] width 91 height 33
type input "4"
click at [1436, 246] on button "Sumar" at bounding box center [1481, 262] width 91 height 33
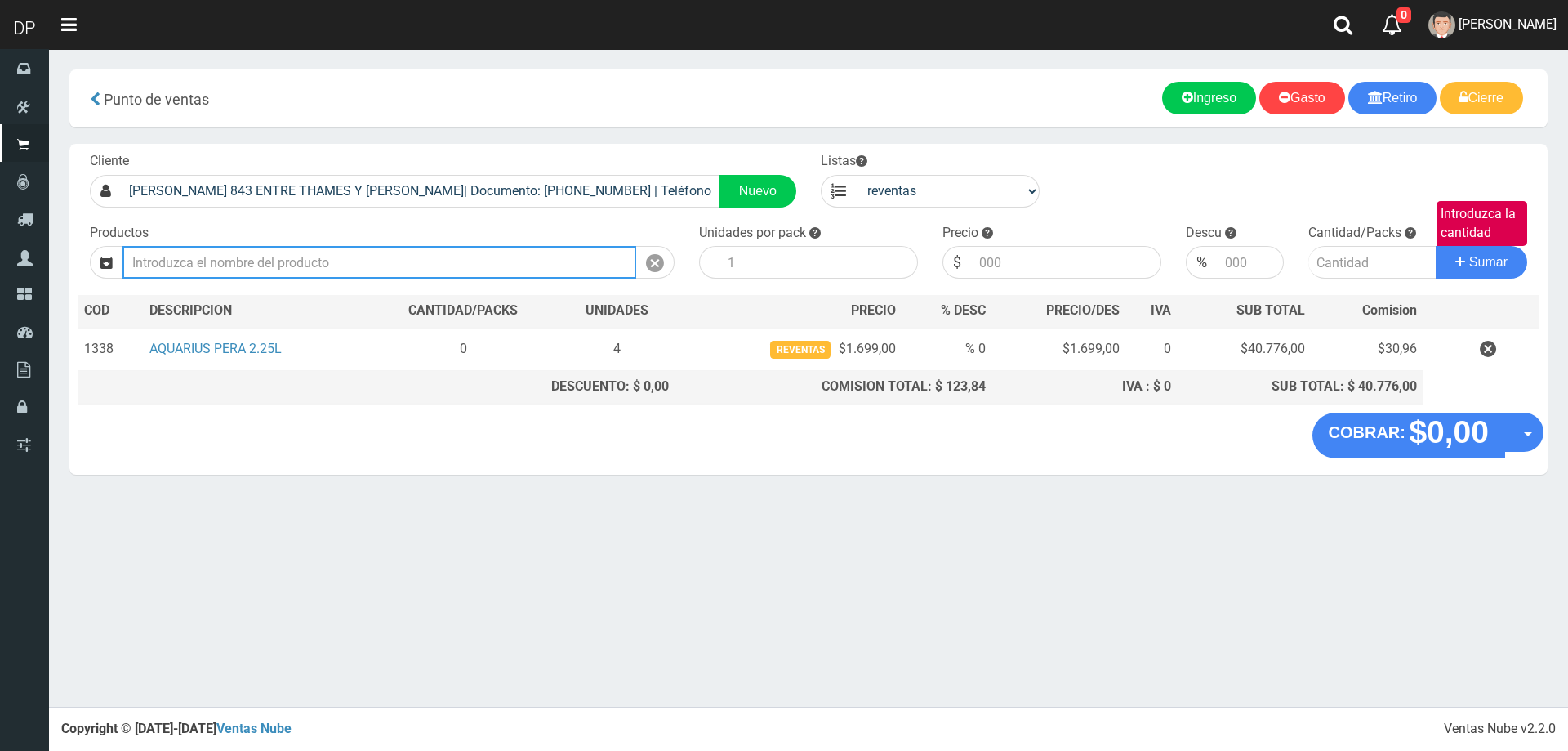
click at [497, 260] on input "text" at bounding box center [380, 262] width 514 height 33
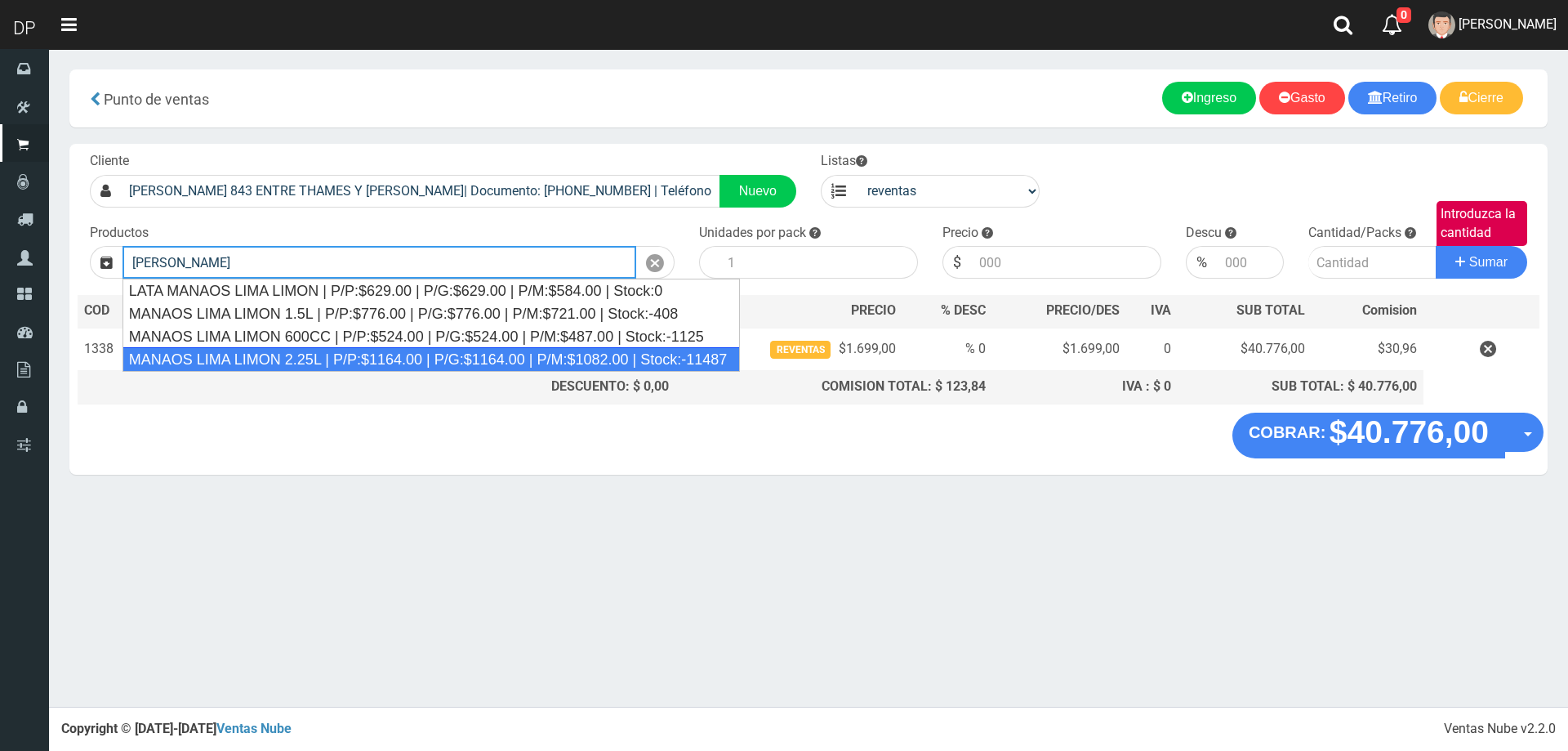
click at [437, 347] on div "MANAOS LIMA LIMON 2.25L | P/P:$1164.00 | P/G:$1164.00 | P/M:$1082.00 | Stock:-1…" at bounding box center [432, 359] width 618 height 25
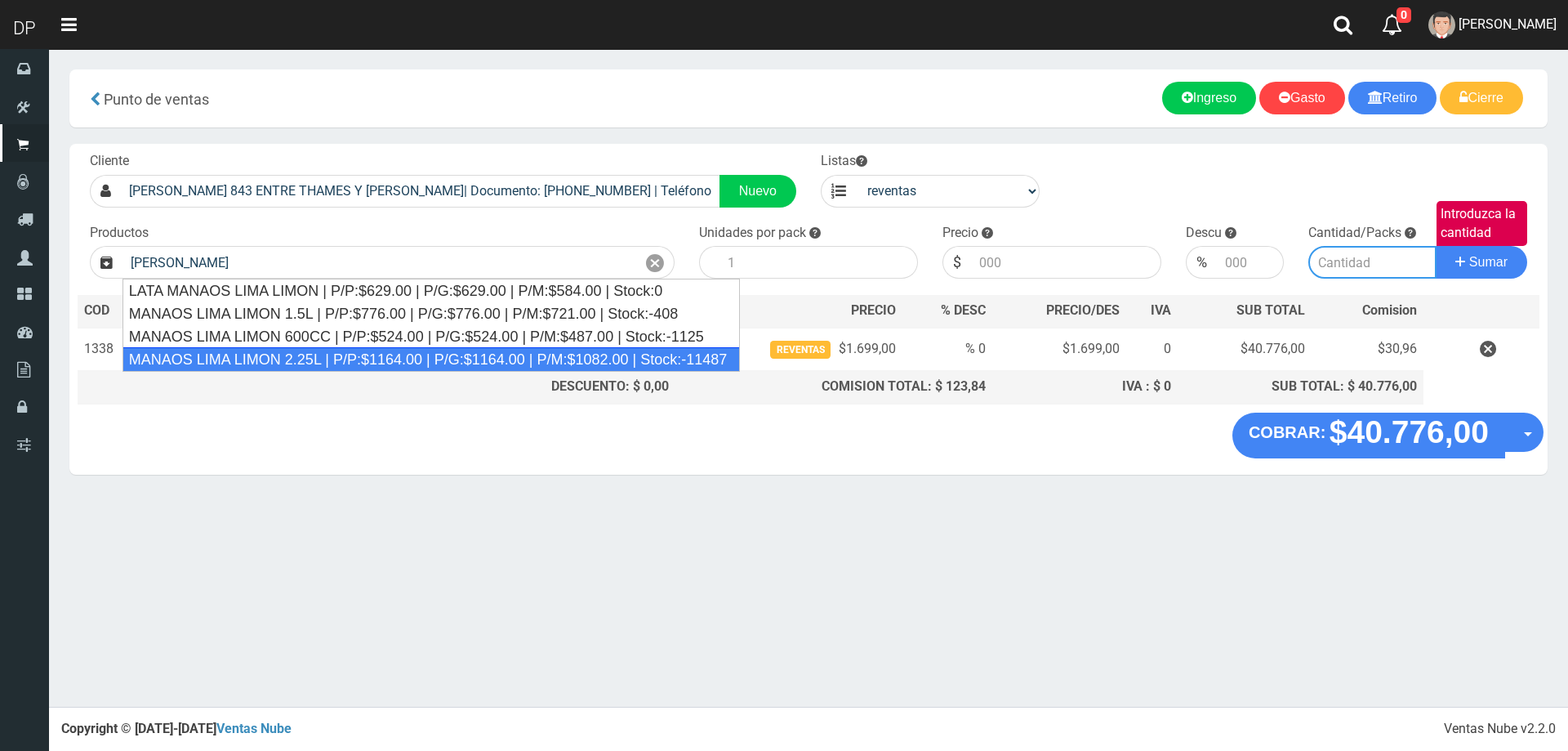
type input "MANAOS LIMA LIMON 2.25L | P/P:$1164.00 | P/G:$1164.00 | P/M:$1082.00 | Stock:-1…"
type input "6"
type input "1082.00"
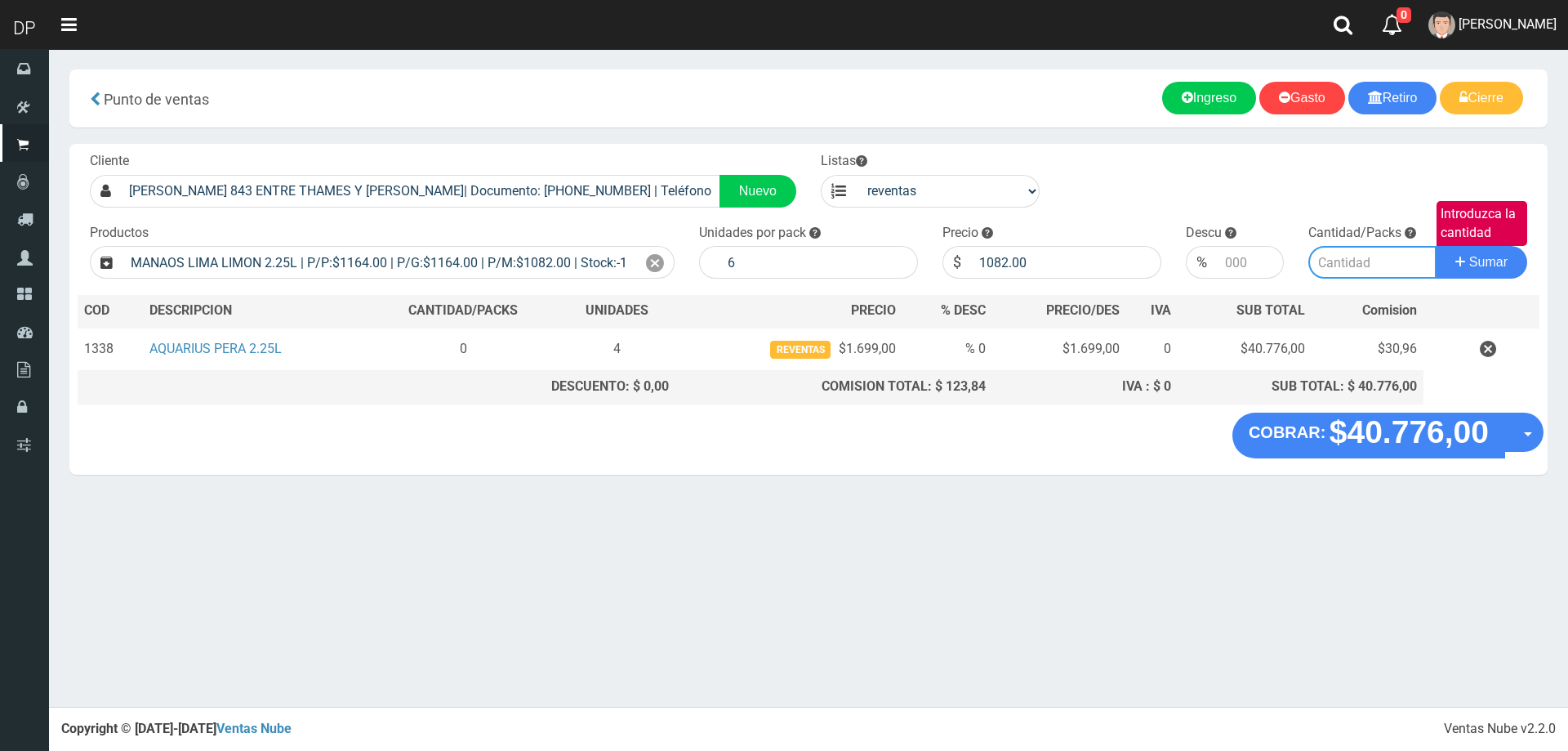
click at [1349, 247] on input "Introduzca la cantidad" at bounding box center [1372, 262] width 129 height 33
click at [1345, 265] on input "Introduzca la cantidad" at bounding box center [1372, 262] width 129 height 33
type input "2"
click at [1436, 246] on button "Sumar" at bounding box center [1481, 262] width 91 height 33
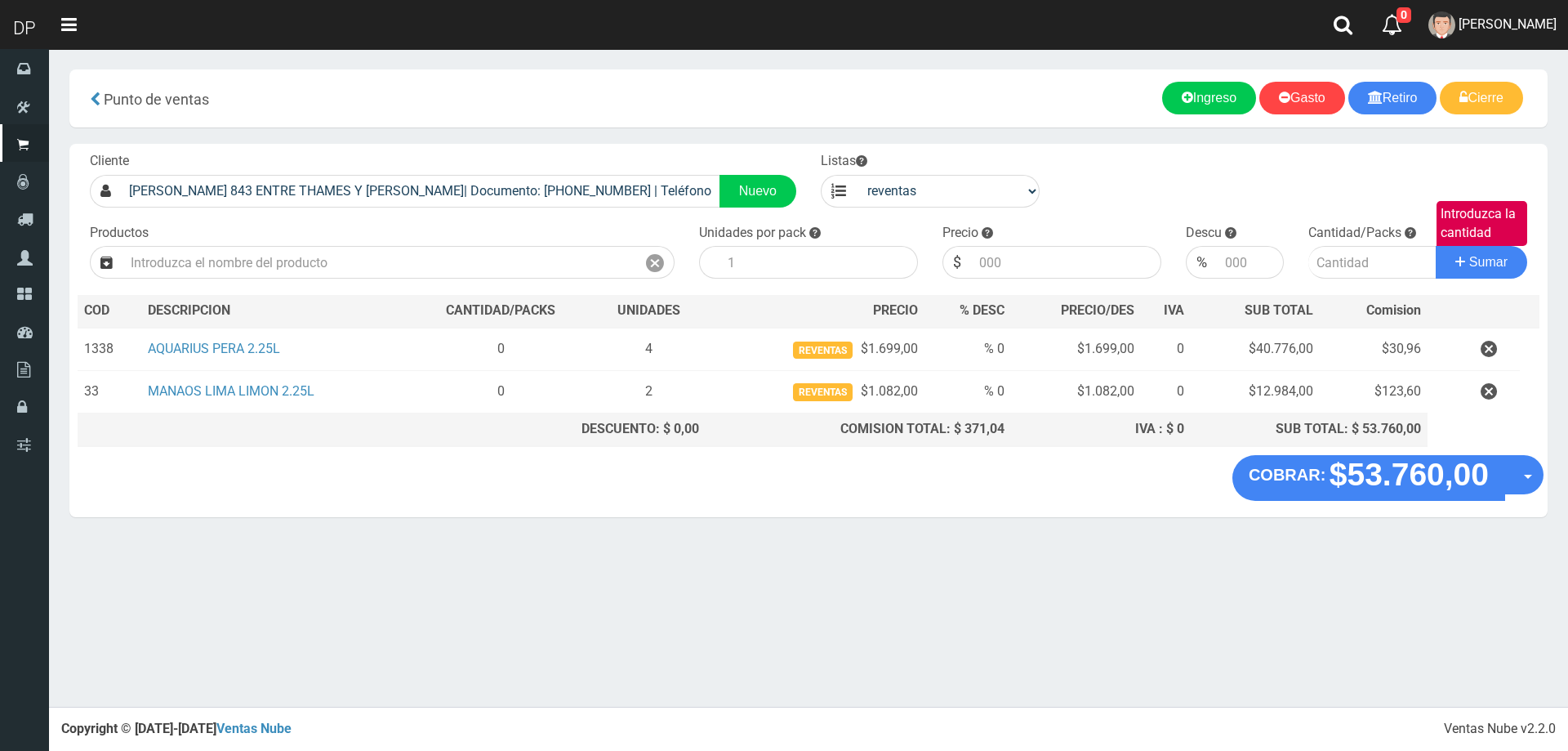
click at [450, 245] on div "Productos" at bounding box center [382, 252] width 609 height 56
click at [444, 263] on input "text" at bounding box center [380, 262] width 514 height 33
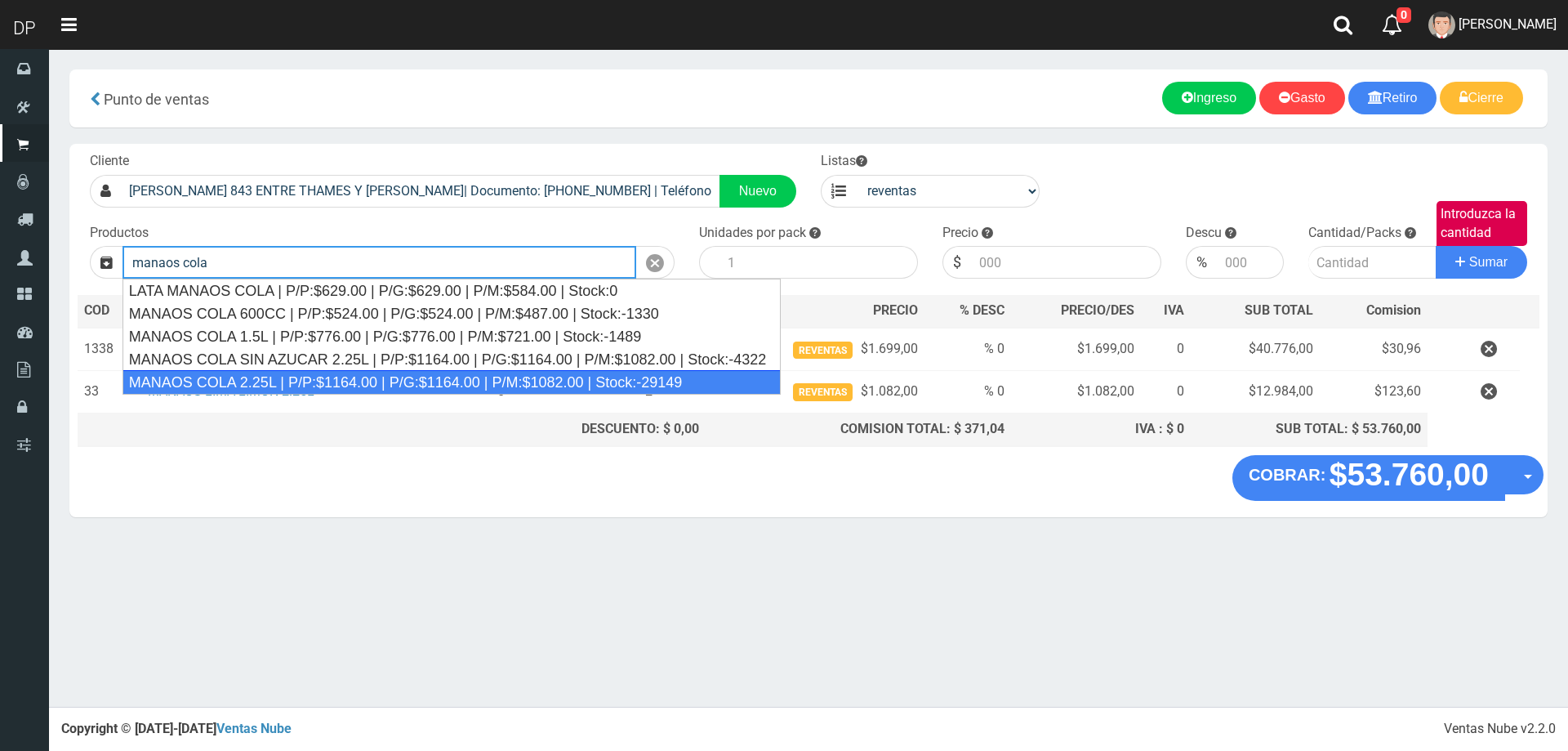
click at [327, 382] on div "MANAOS COLA 2.25L | P/P:$1164.00 | P/G:$1164.00 | P/M:$1082.00 | Stock:-29149" at bounding box center [452, 382] width 658 height 25
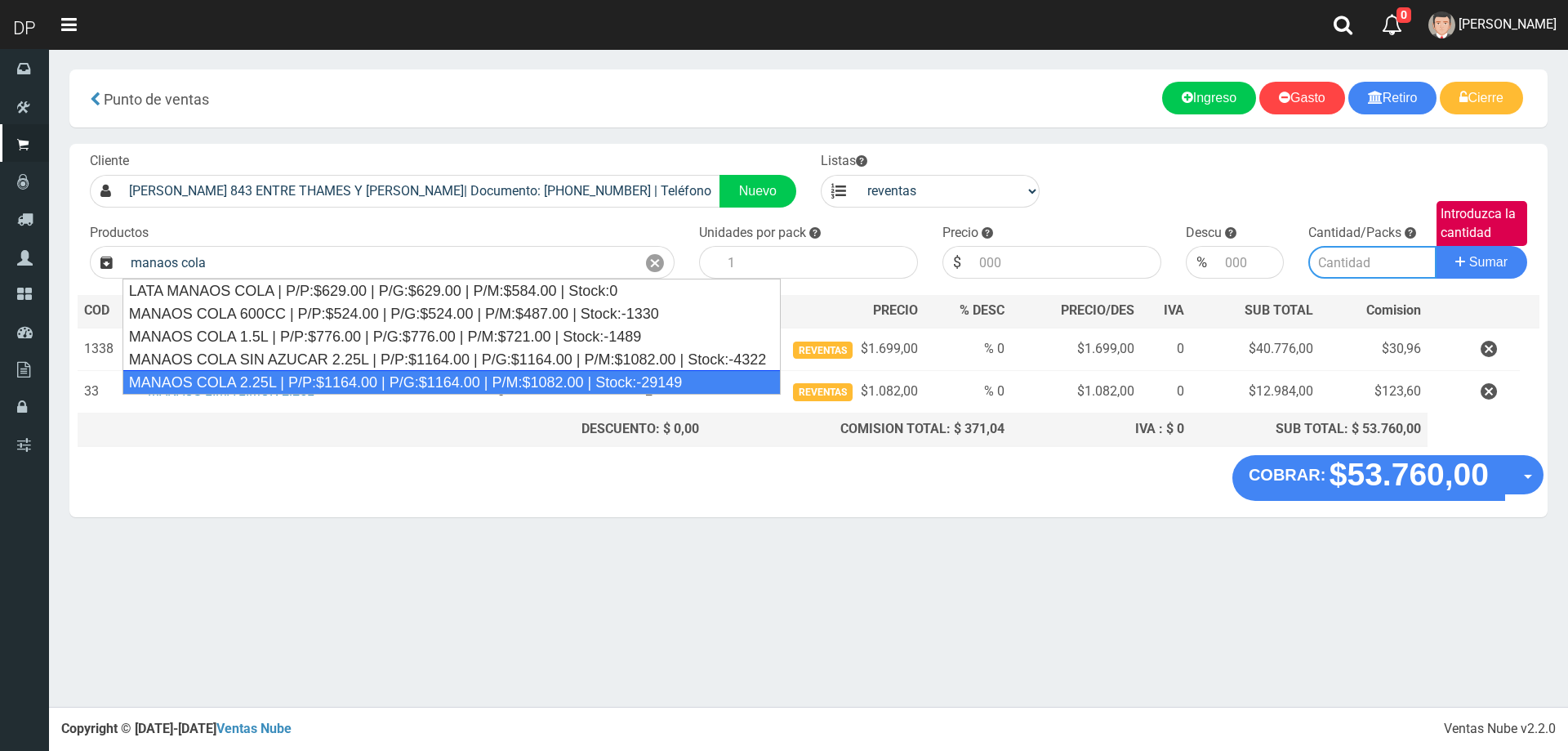
type input "MANAOS COLA 2.25L | P/P:$1164.00 | P/G:$1164.00 | P/M:$1082.00 | Stock:-29149"
type input "6"
type input "1082.00"
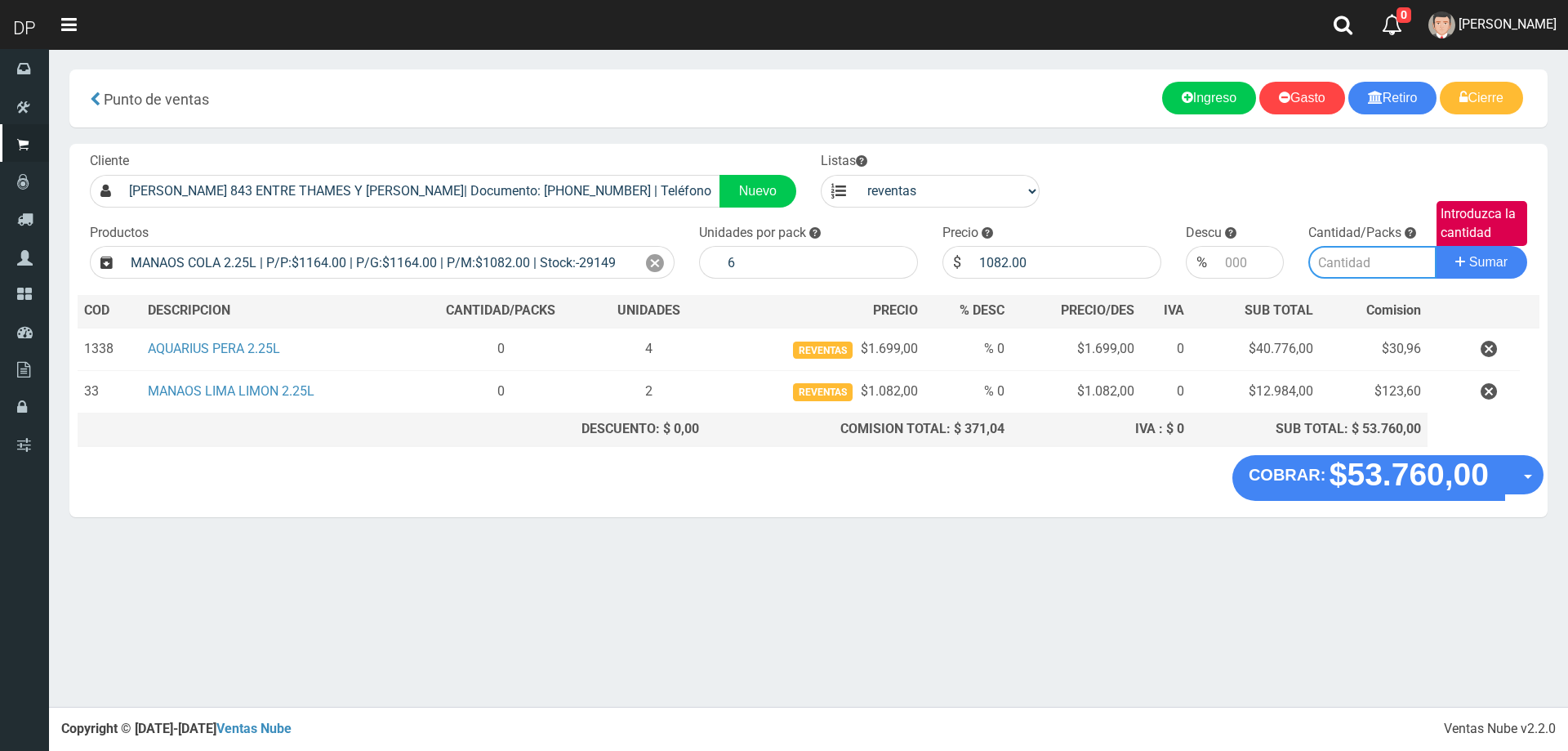
click at [1340, 262] on input "Introduzca la cantidad" at bounding box center [1372, 262] width 129 height 33
type input "8"
click at [1436, 246] on button "Sumar" at bounding box center [1481, 262] width 91 height 33
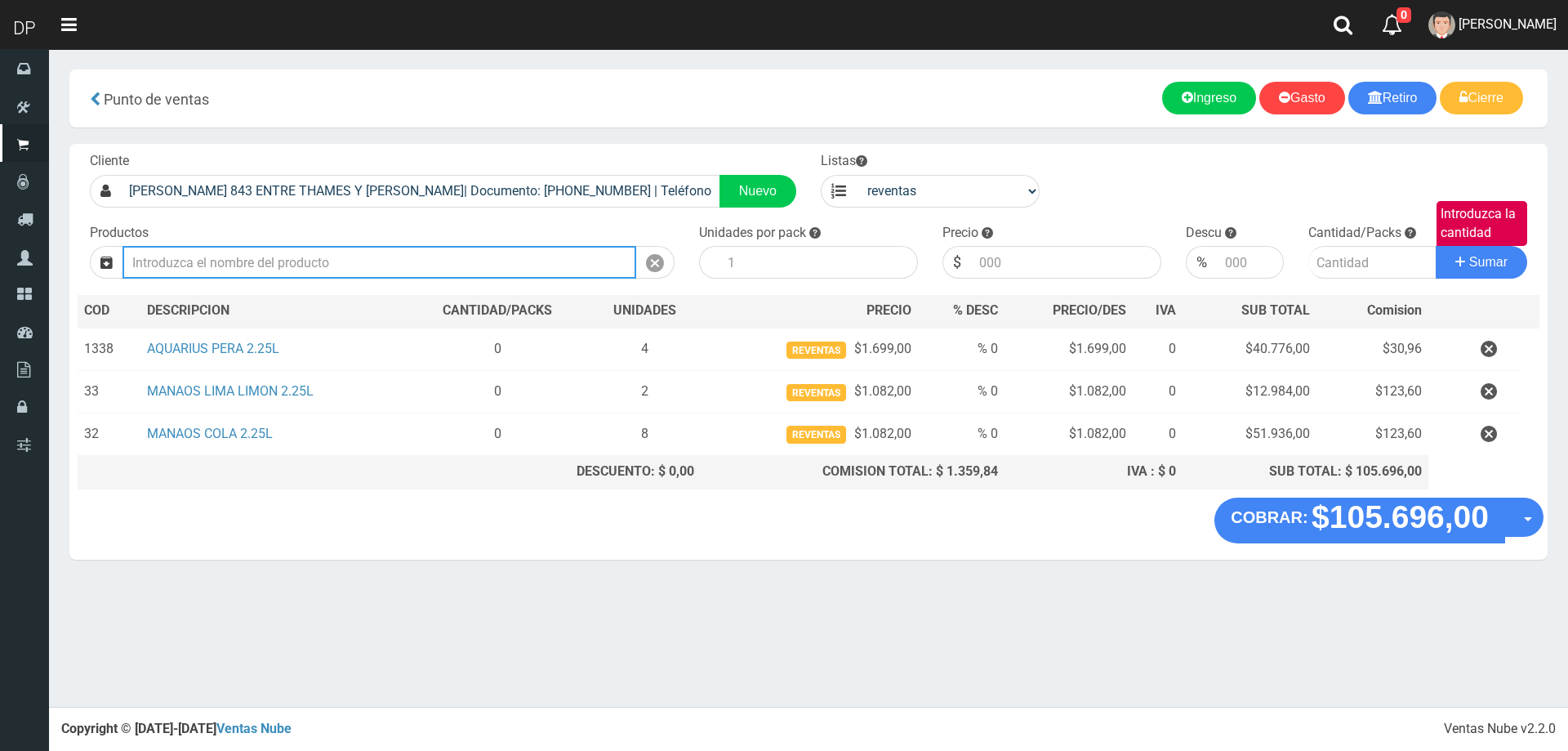
click at [282, 261] on input "text" at bounding box center [380, 262] width 514 height 33
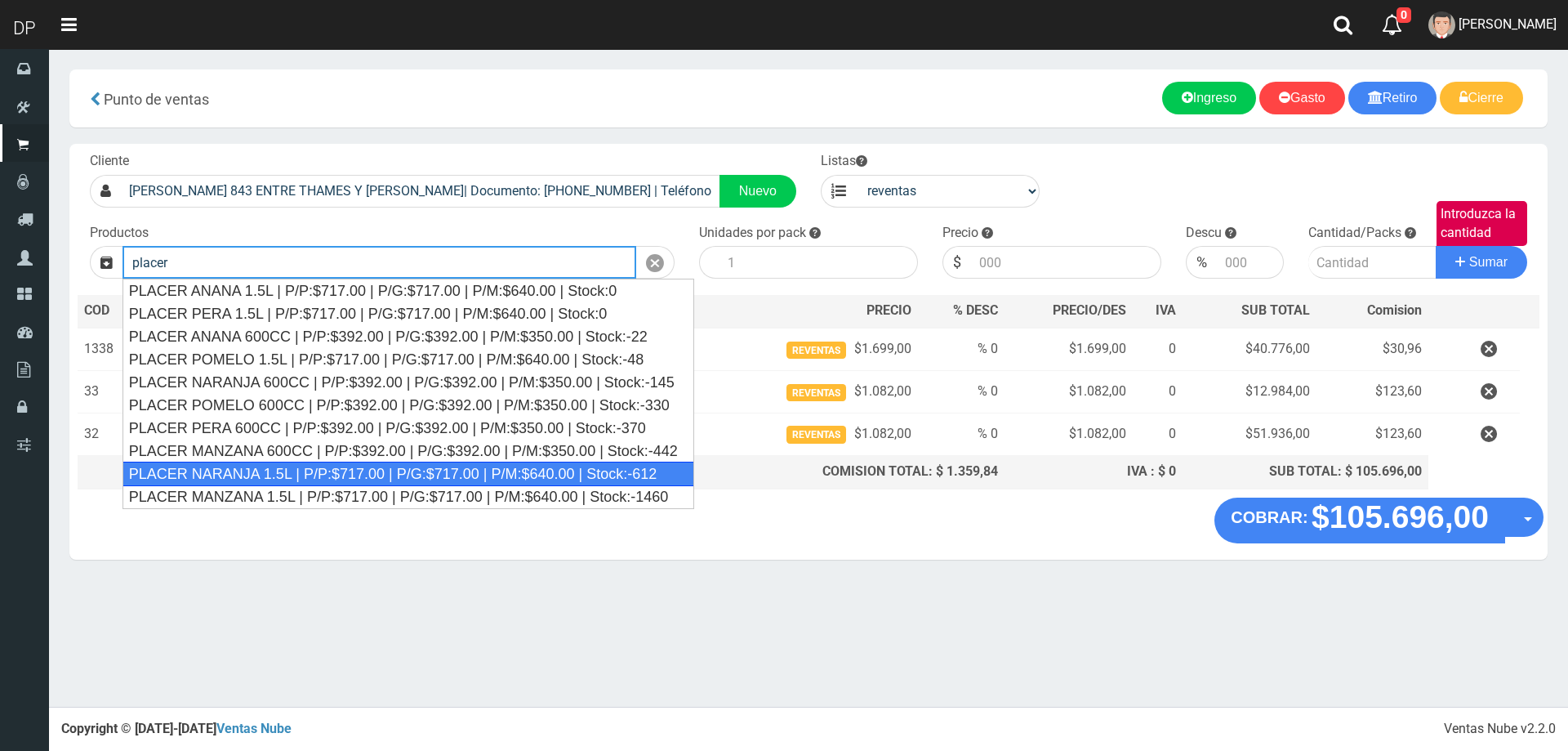
click at [258, 465] on div "PLACER NARANJA 1.5L | P/P:$717.00 | P/G:$717.00 | P/M:$640.00 | Stock:-612" at bounding box center [409, 473] width 572 height 25
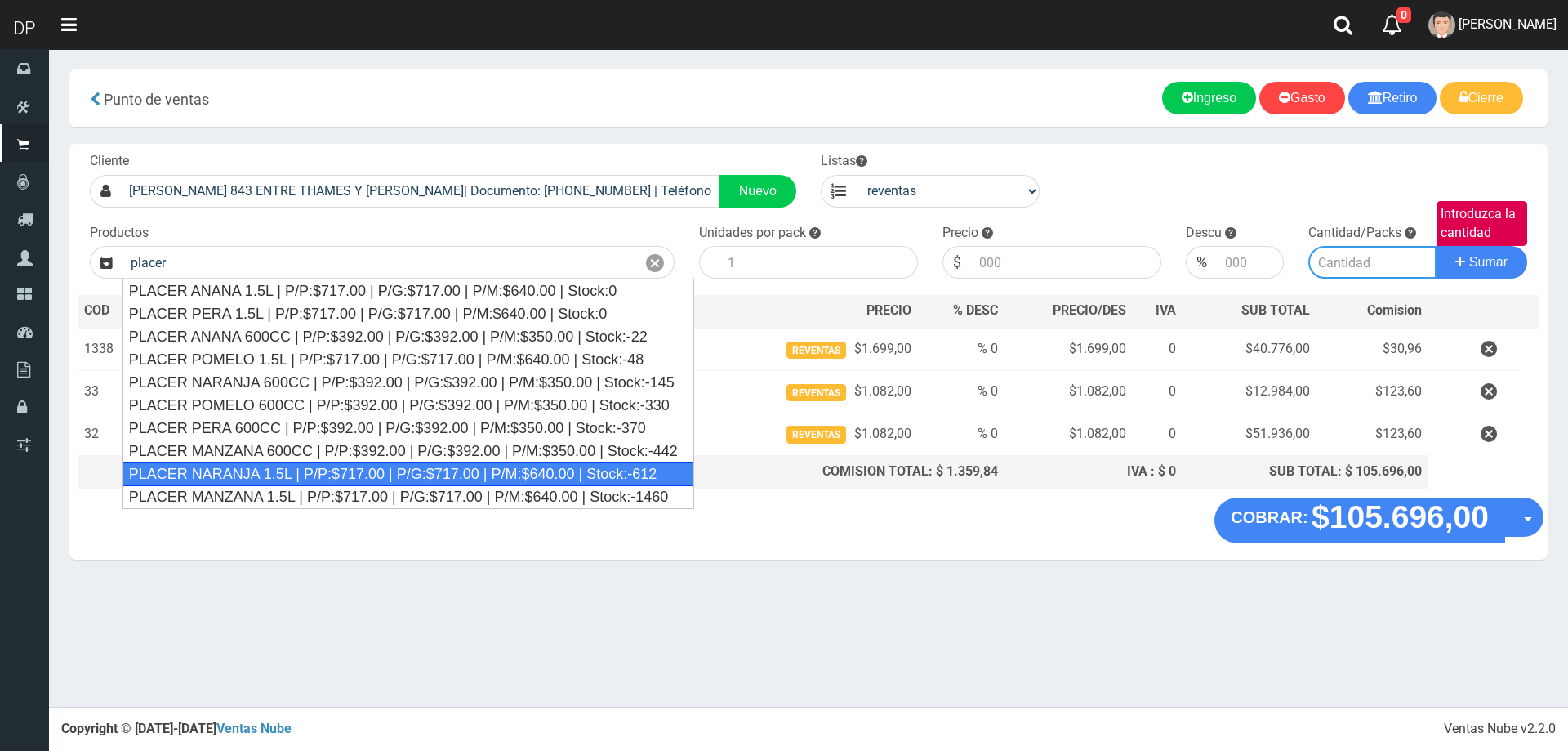
type input "PLACER NARANJA 1.5L | P/P:$717.00 | P/G:$717.00 | P/M:$640.00 | Stock:-612"
type input "6"
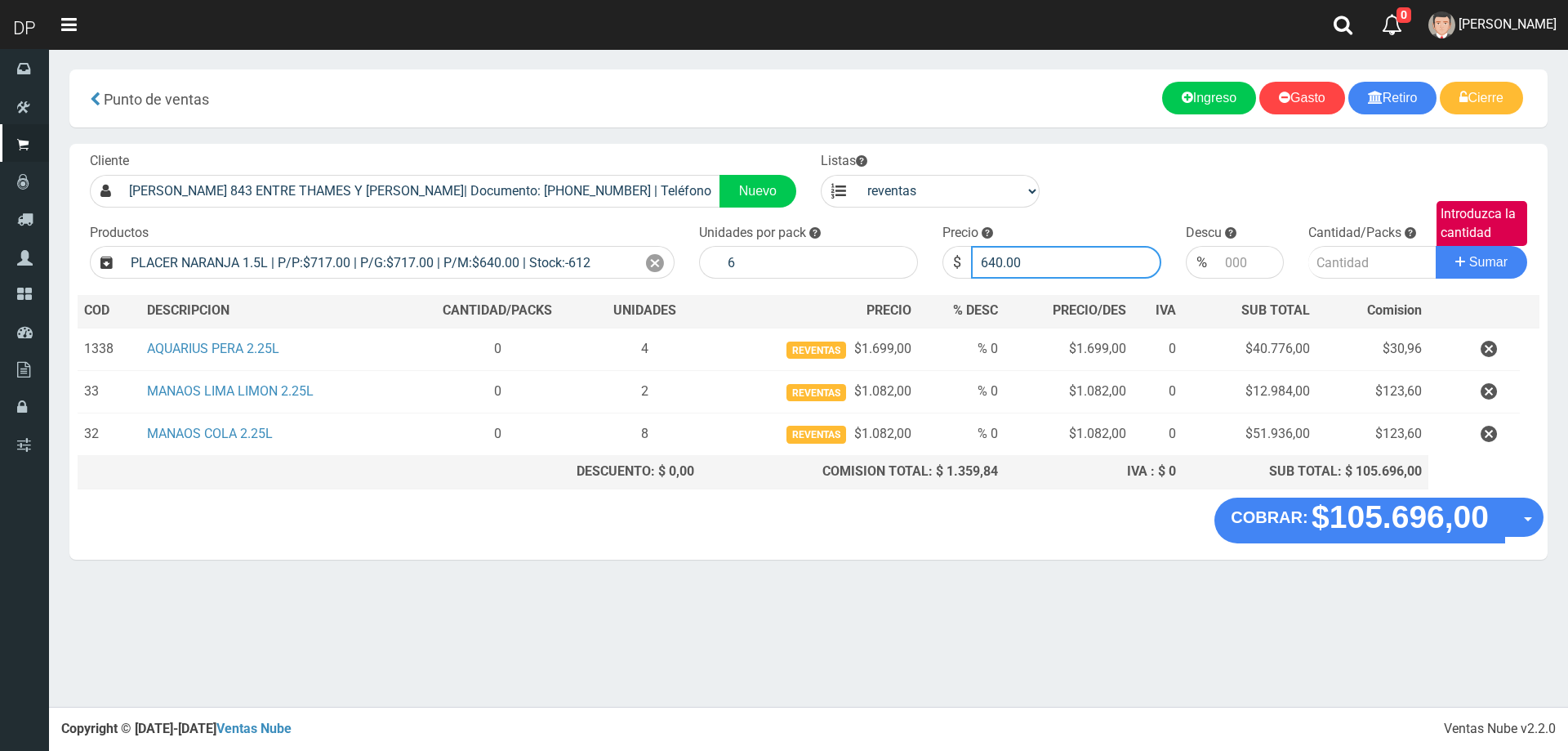
click at [1032, 276] on input "640.00" at bounding box center [1066, 262] width 190 height 33
type input "6"
type input "717"
click at [1436, 246] on button "Sumar" at bounding box center [1481, 262] width 91 height 33
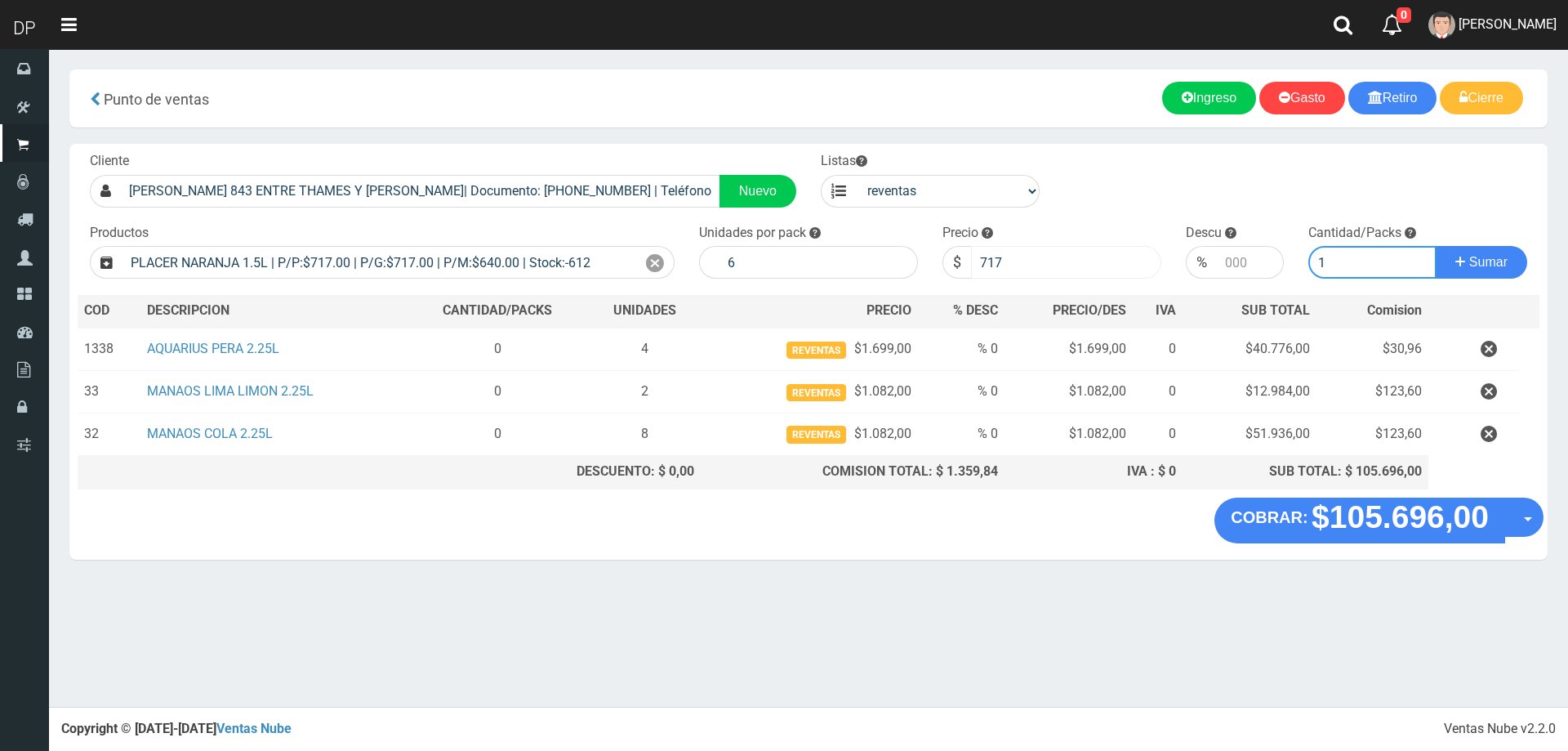
type input "1"
click at [1436, 246] on button "Sumar" at bounding box center [1481, 262] width 91 height 33
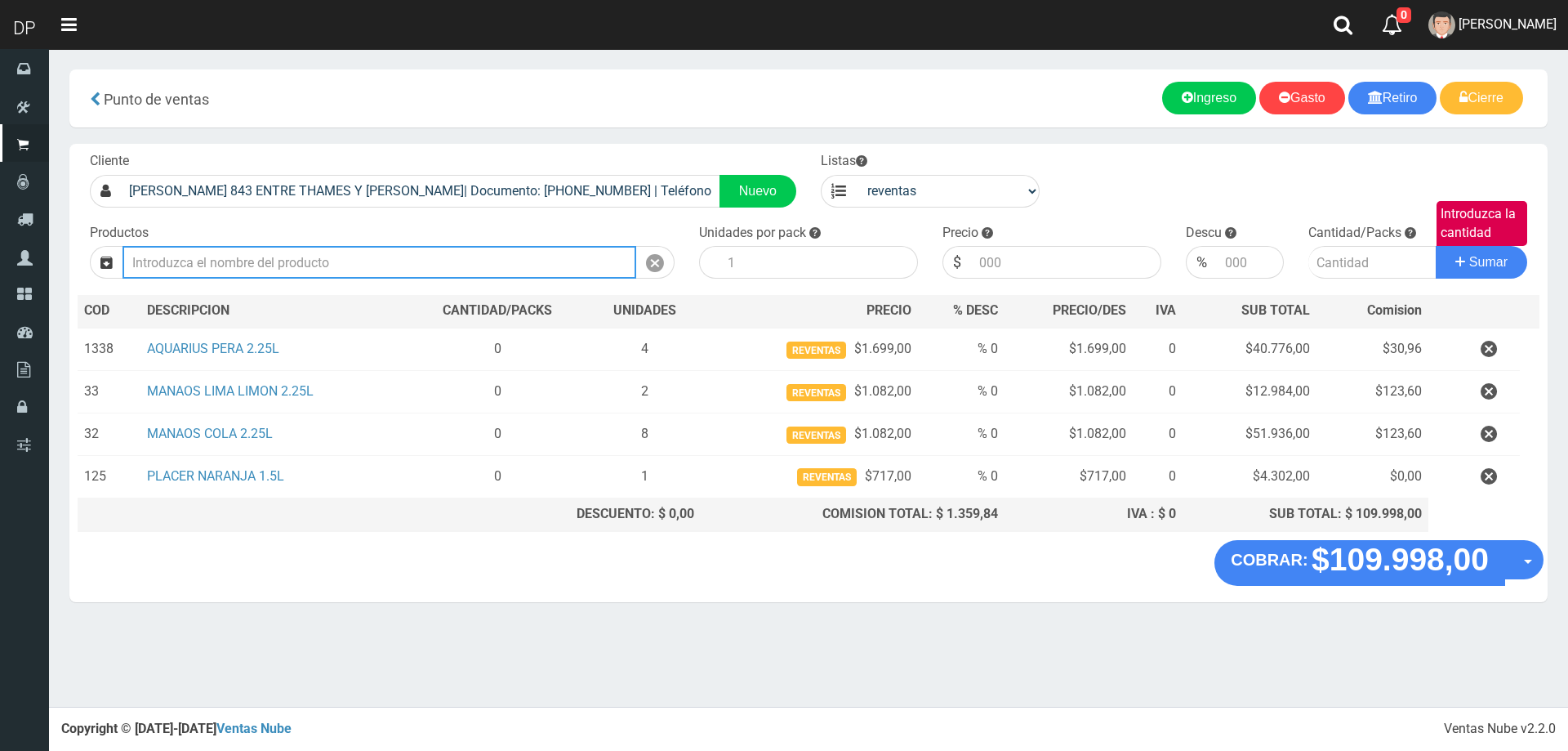
click at [214, 270] on input "text" at bounding box center [380, 262] width 514 height 33
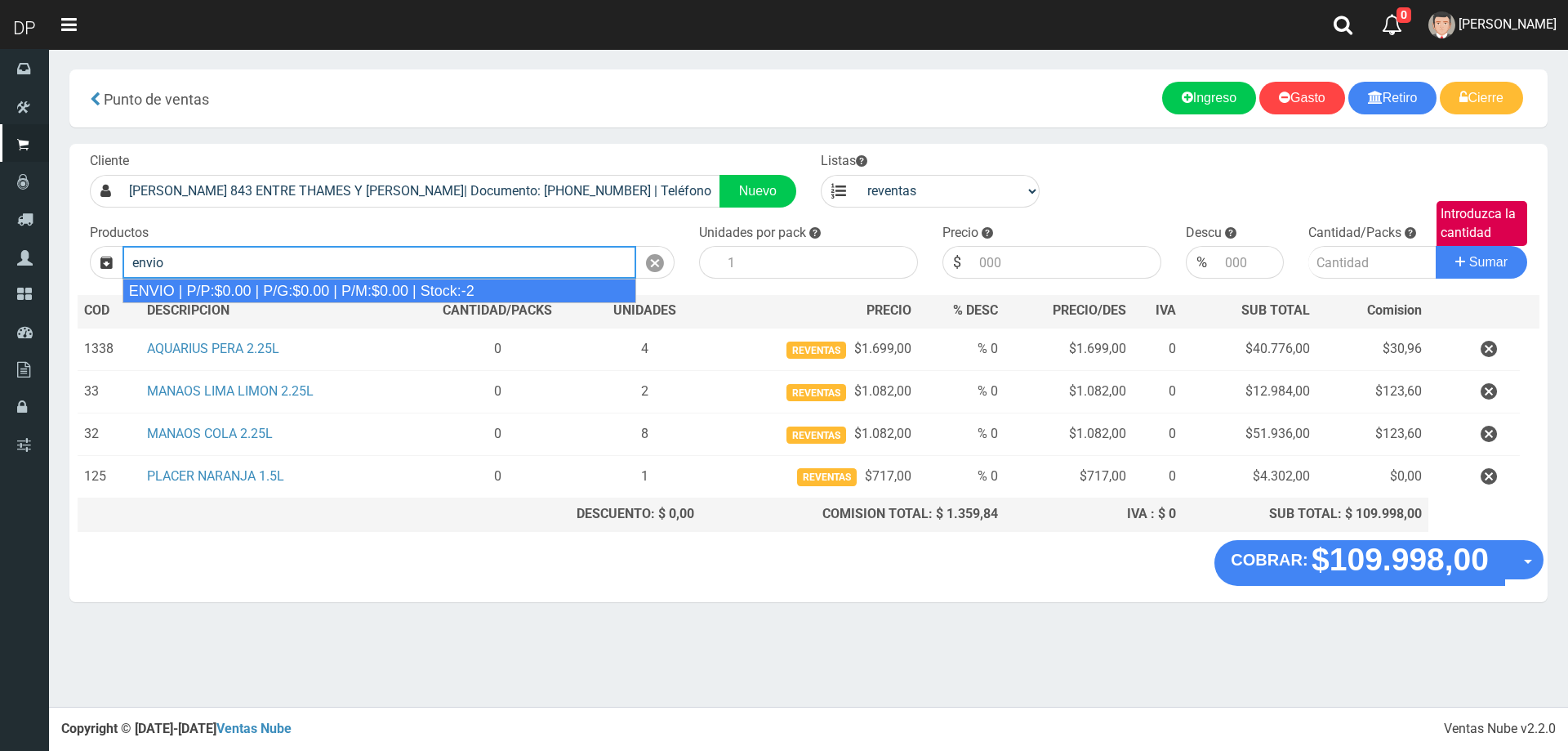
drag, startPoint x: 272, startPoint y: 287, endPoint x: 323, endPoint y: 291, distance: 51.6
click at [272, 286] on div "ENVIO | P/P:$0.00 | P/G:$0.00 | P/M:$0.00 | Stock:-2" at bounding box center [380, 290] width 514 height 25
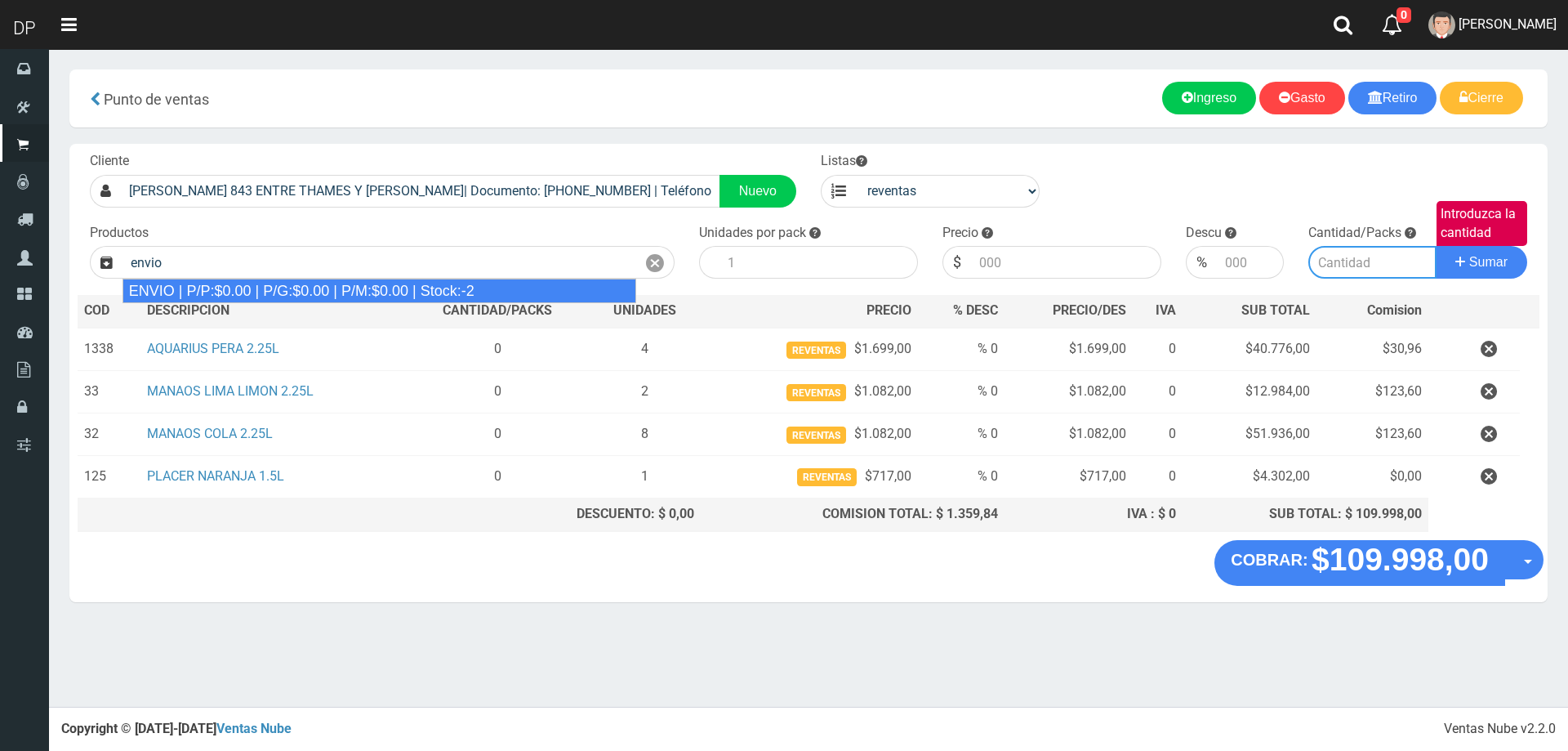
type input "ENVIO | P/P:$0.00 | P/G:$0.00 | P/M:$0.00 | Stock:-2"
type input "1"
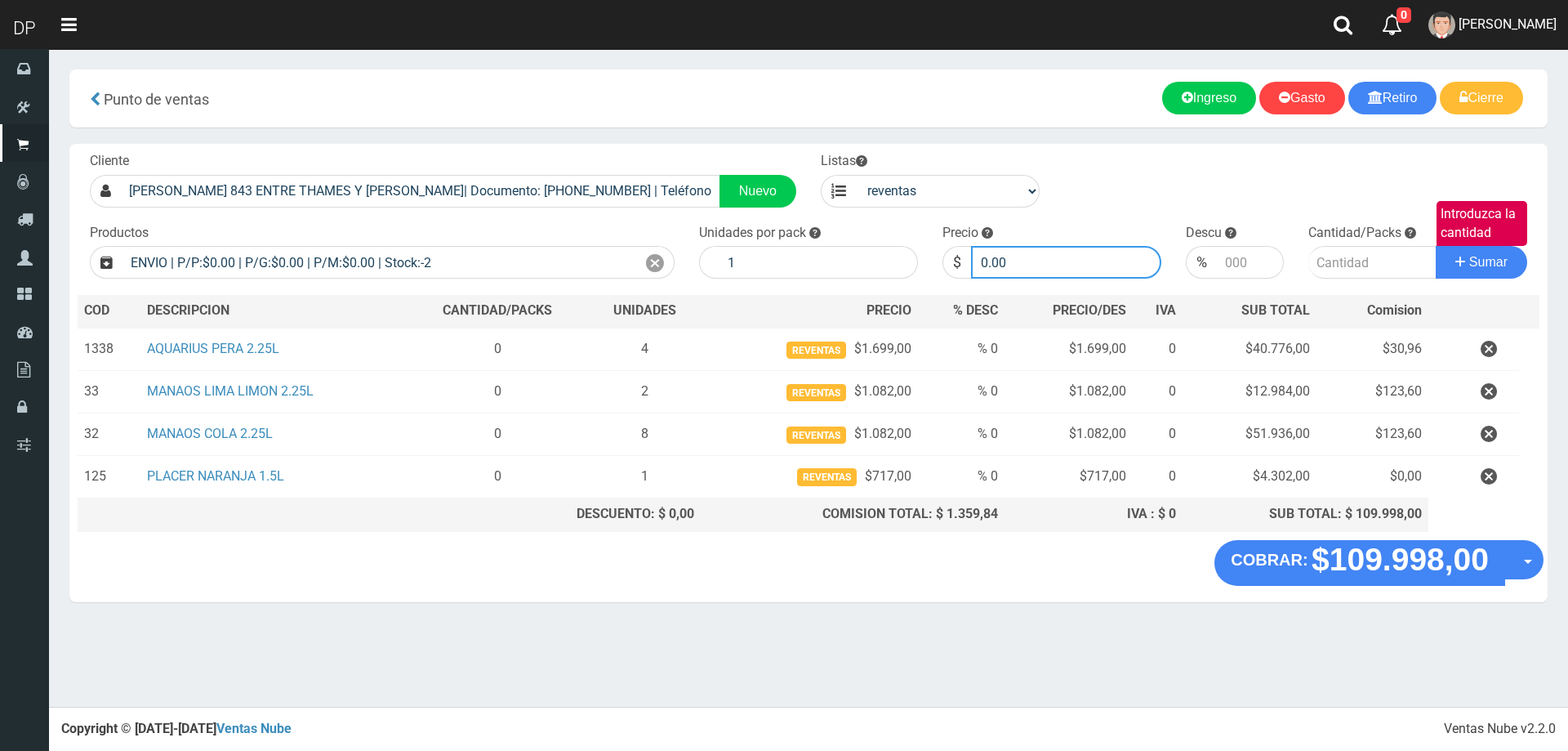
click at [989, 261] on input "0.00" at bounding box center [1066, 262] width 190 height 33
type input "10999"
type input "10999.80"
click at [1436, 246] on button "Sumar" at bounding box center [1481, 262] width 91 height 33
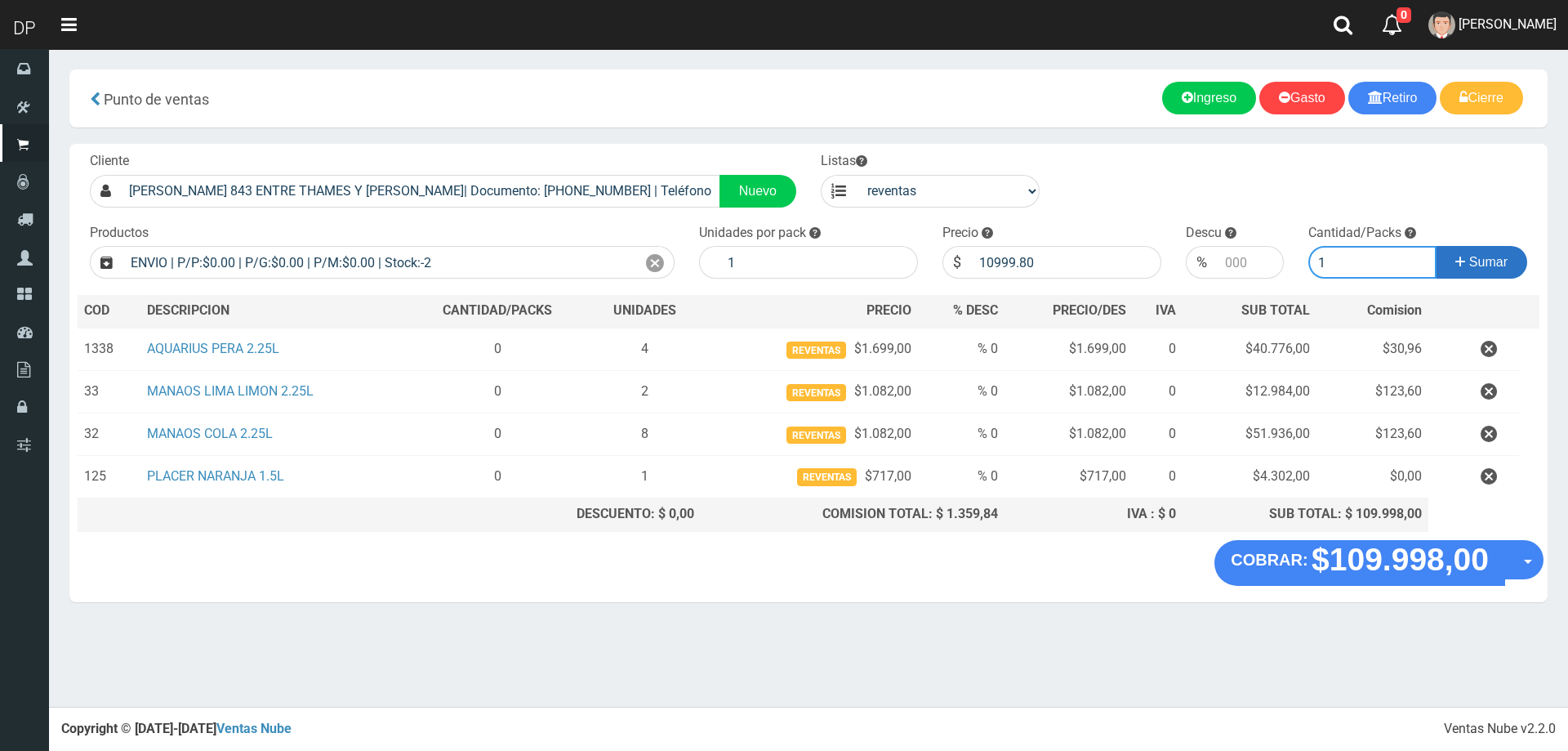
type input "1"
click at [1461, 252] on icon at bounding box center [1460, 262] width 10 height 24
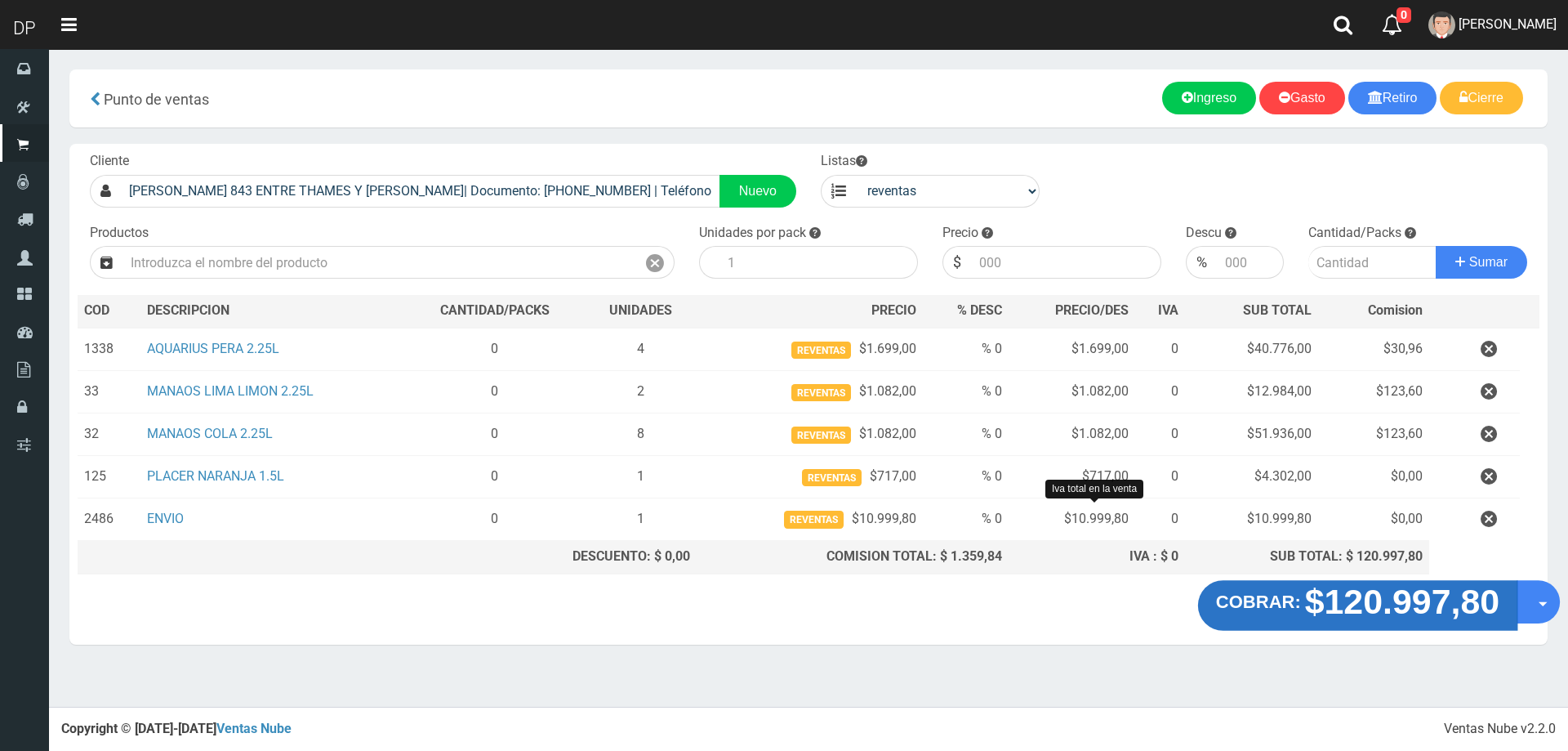
click at [1343, 608] on strong "$120.997,80" at bounding box center [1402, 600] width 195 height 38
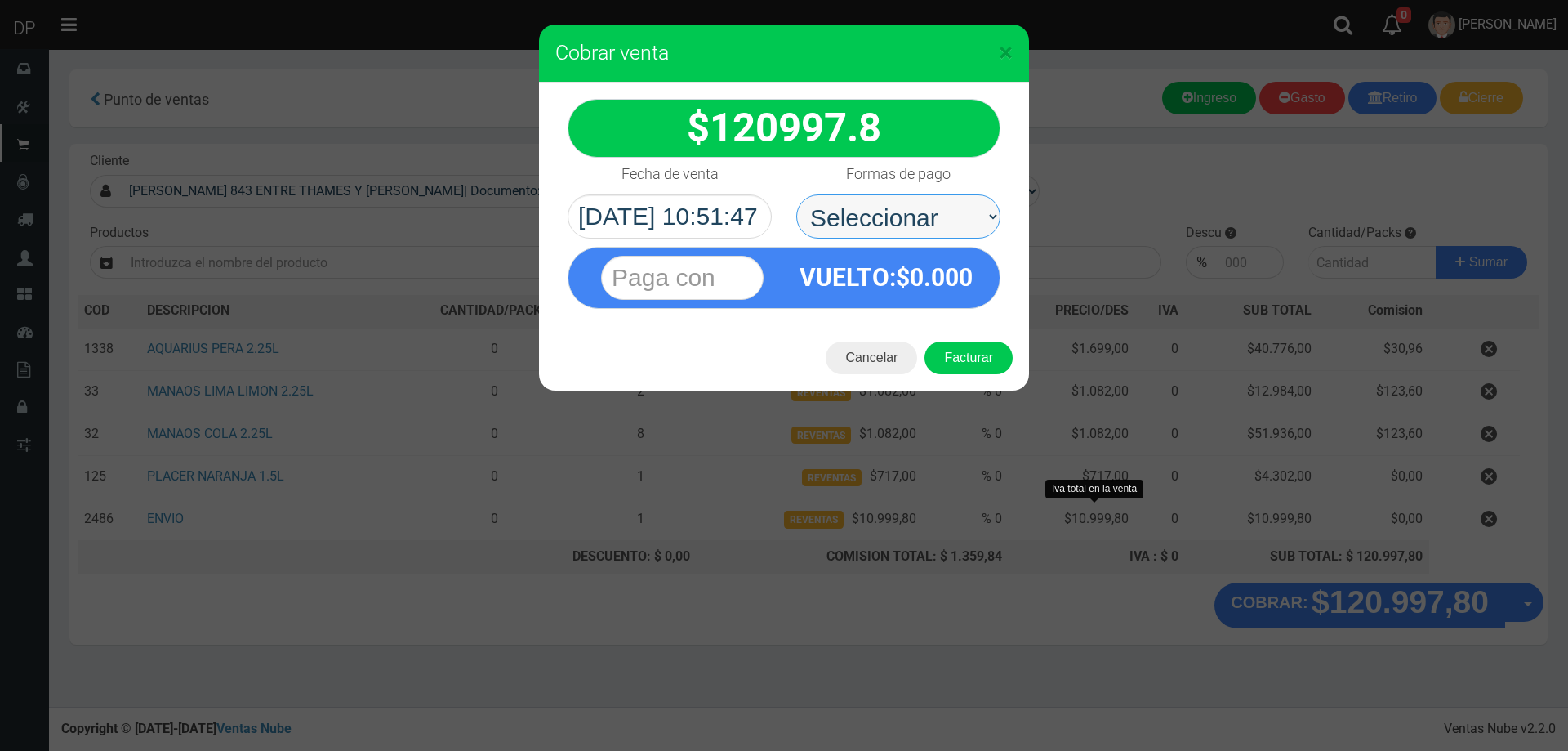
drag, startPoint x: 962, startPoint y: 216, endPoint x: 963, endPoint y: 232, distance: 16.4
click at [962, 216] on select "Seleccionar Efectivo Tarjeta de Crédito Depósito Débito" at bounding box center [898, 216] width 204 height 44
select select "Efectivo"
click at [796, 194] on select "Seleccionar Efectivo Tarjeta de Crédito Depósito Débito" at bounding box center [898, 216] width 204 height 44
click at [974, 354] on button "Facturar" at bounding box center [969, 357] width 88 height 33
